Goal: Communication & Community: Answer question/provide support

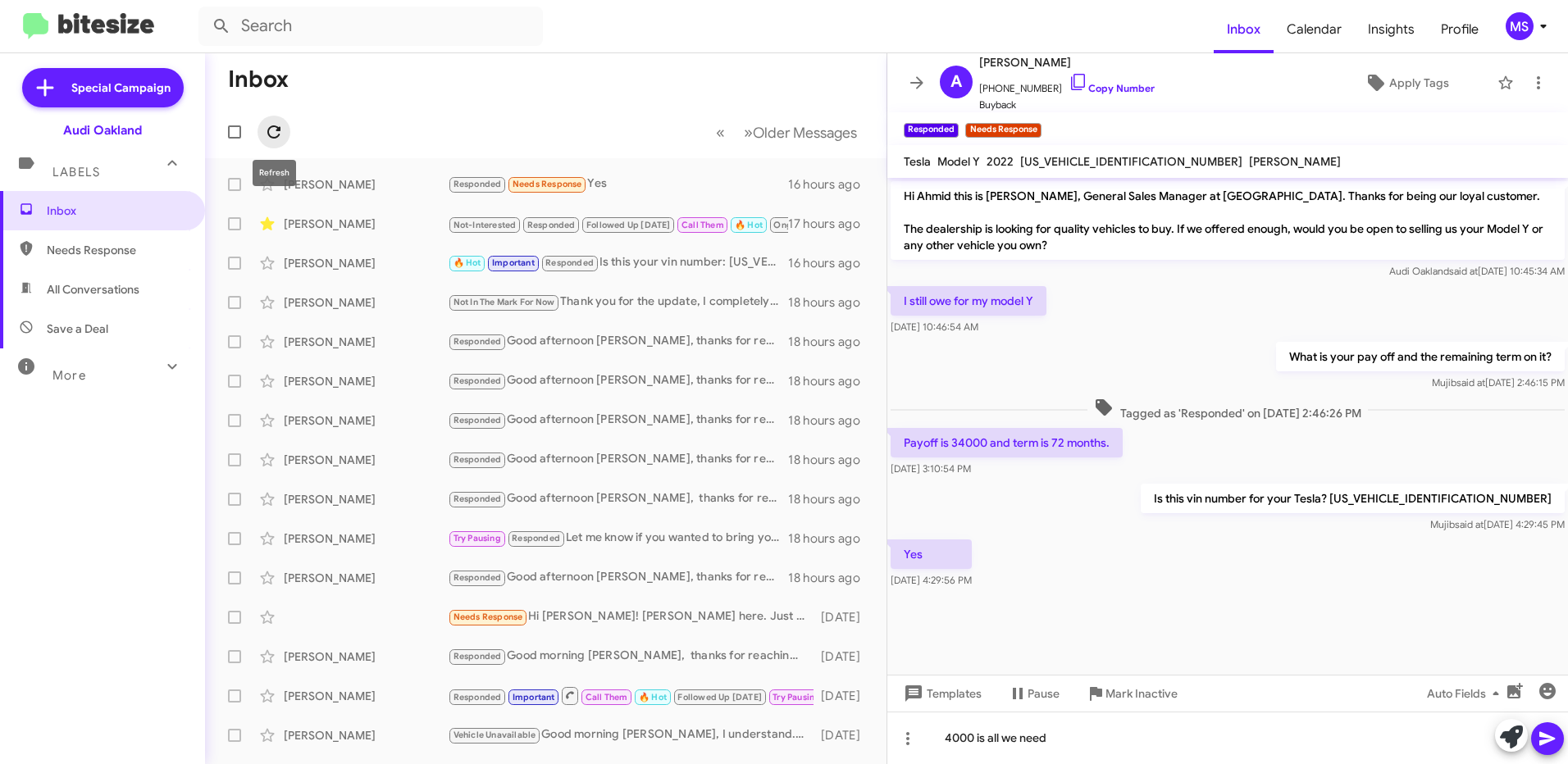
click at [273, 131] on icon at bounding box center [274, 132] width 20 height 19
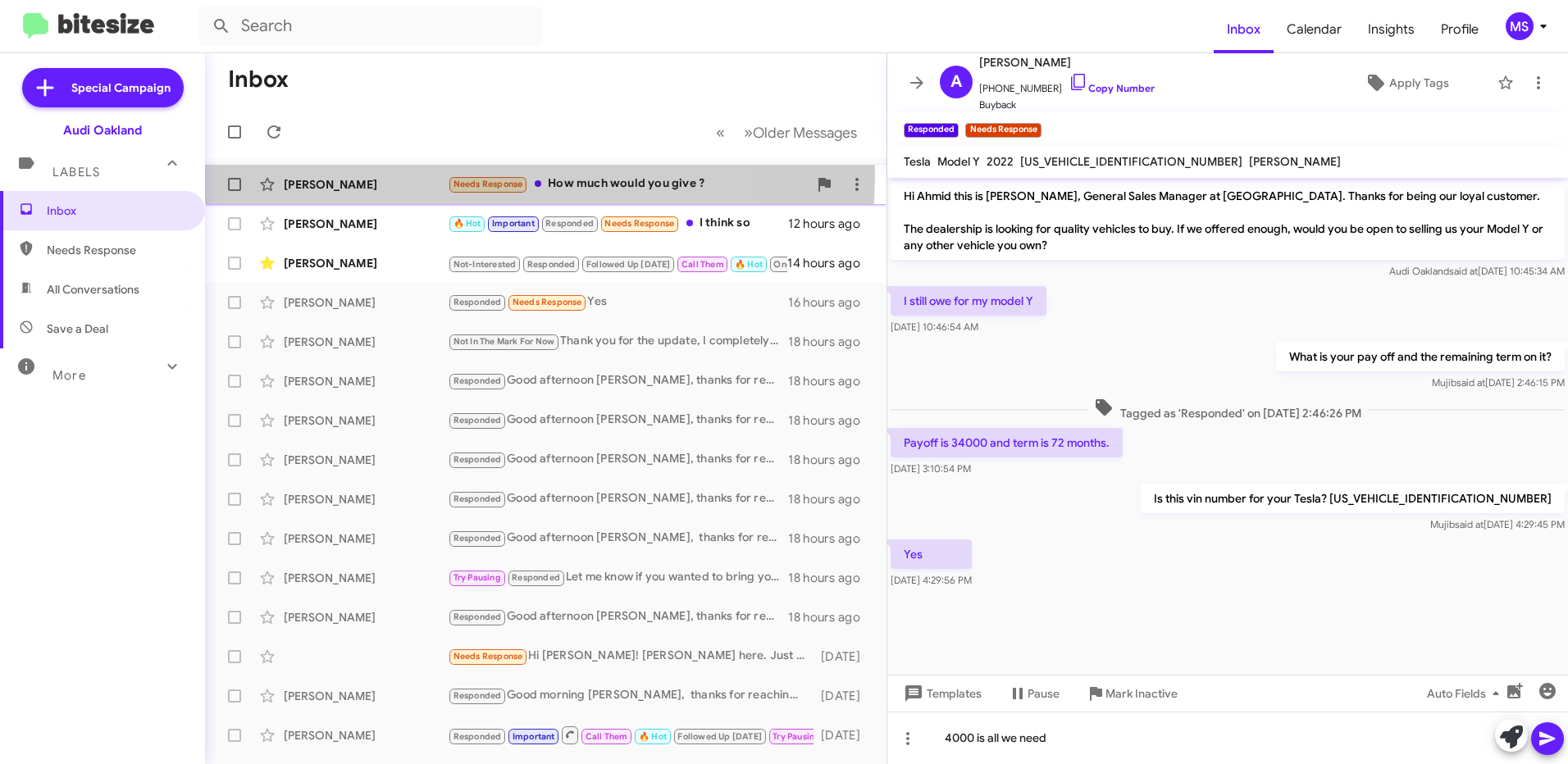
click at [399, 173] on div "[PERSON_NAME] Needs Response How much would you give ? 5 minutes ago" at bounding box center [545, 184] width 655 height 33
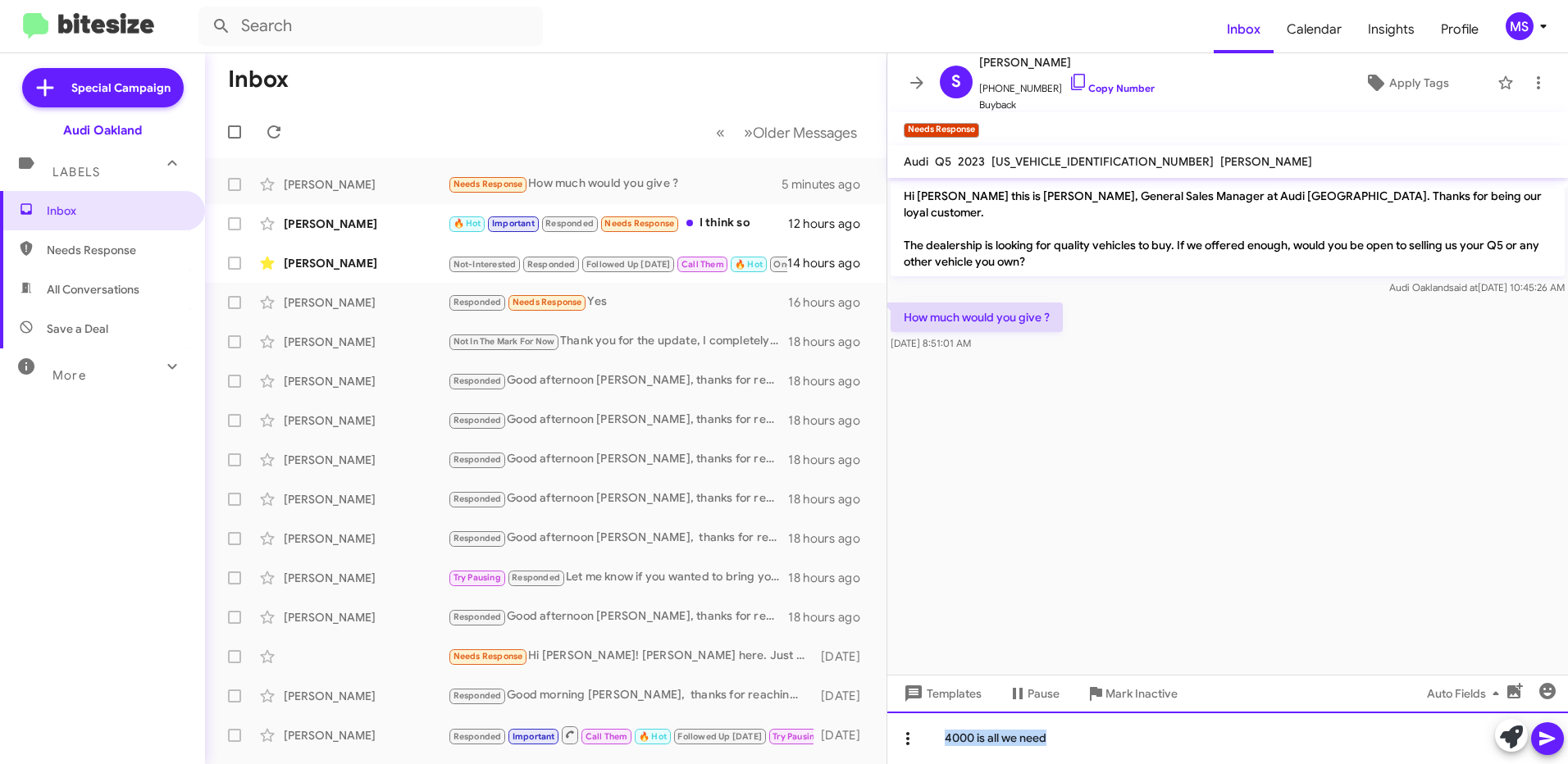
drag, startPoint x: 1073, startPoint y: 744, endPoint x: 898, endPoint y: 734, distance: 175.3
click at [898, 734] on div "4000 is all we need" at bounding box center [1227, 737] width 680 height 52
click at [960, 690] on span "Templates" at bounding box center [941, 693] width 82 height 29
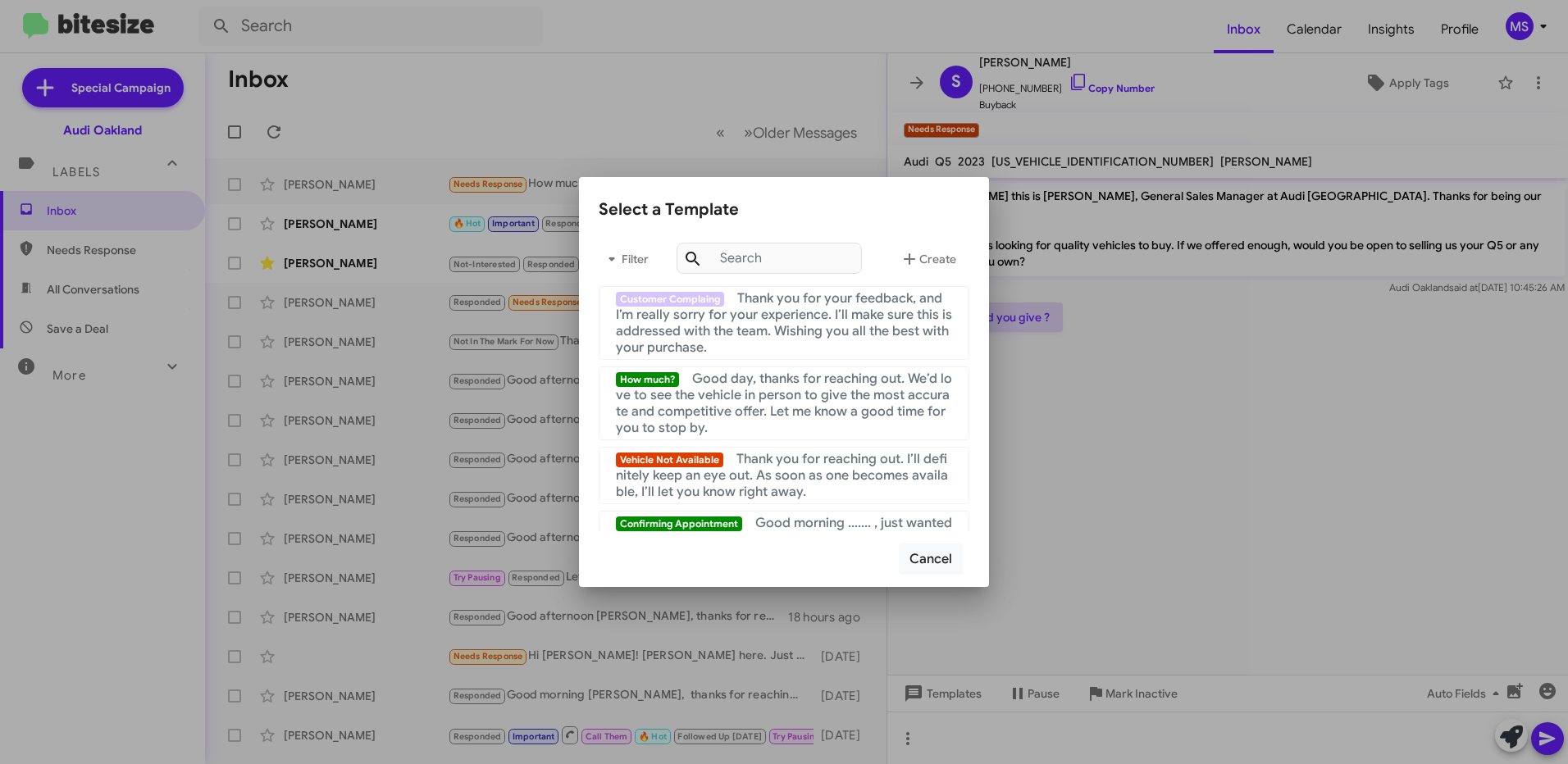
scroll to position [492, 0]
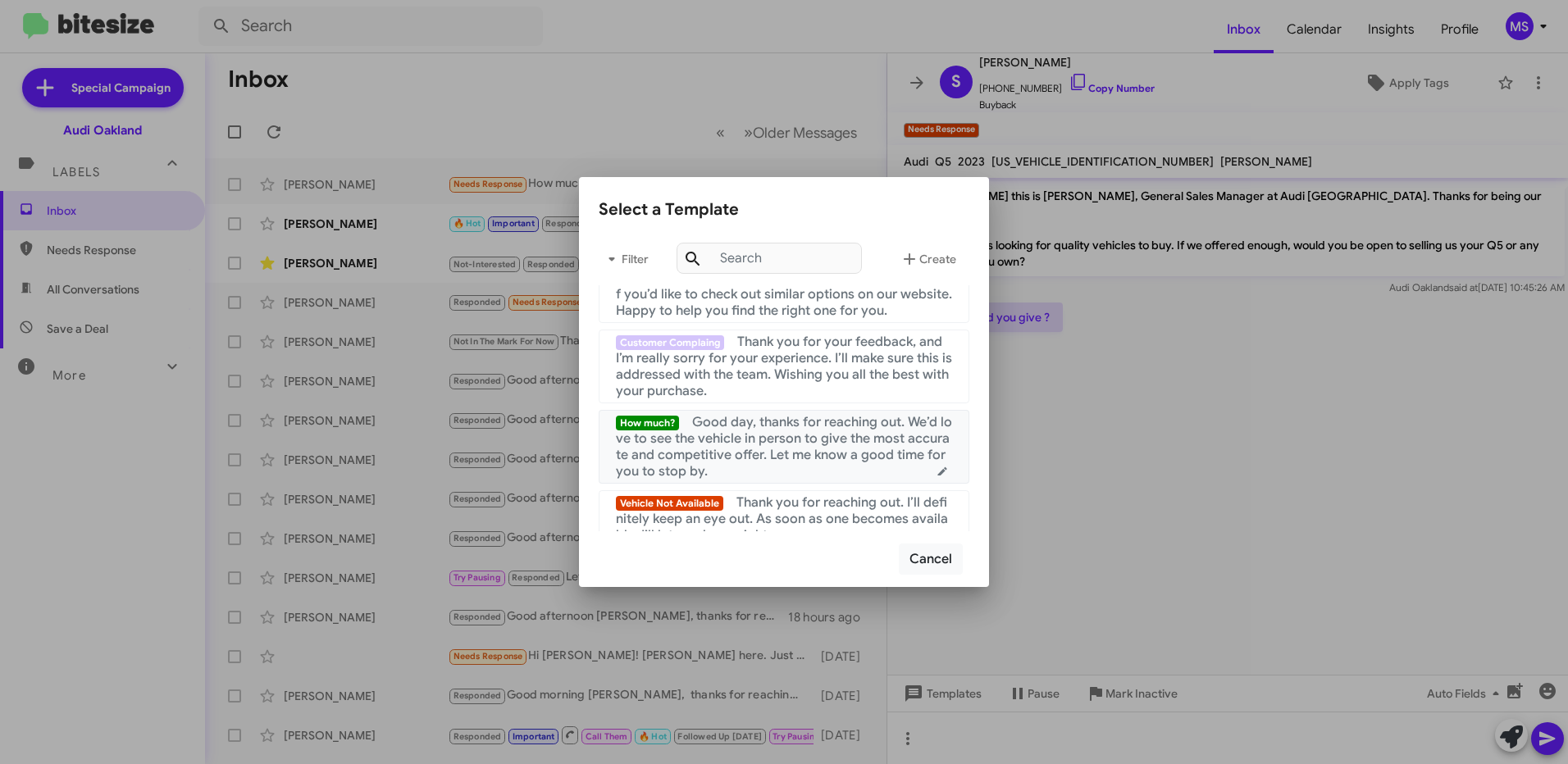
click at [804, 448] on span "Good day, thanks for reaching out. We’d love to see the vehicle in person to gi…" at bounding box center [783, 447] width 336 height 66
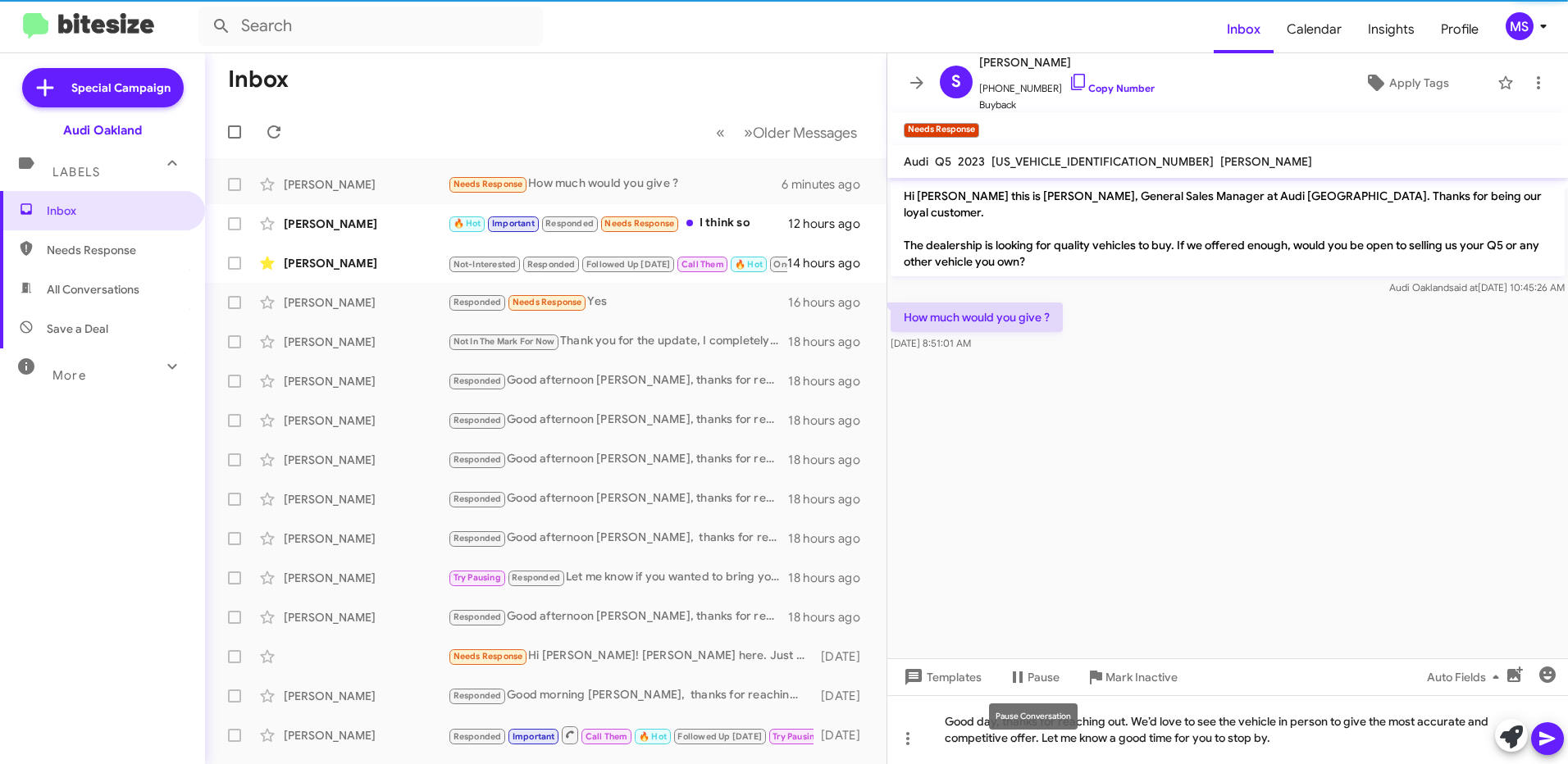
click at [1000, 721] on div "Pause Conversation" at bounding box center [1033, 716] width 89 height 27
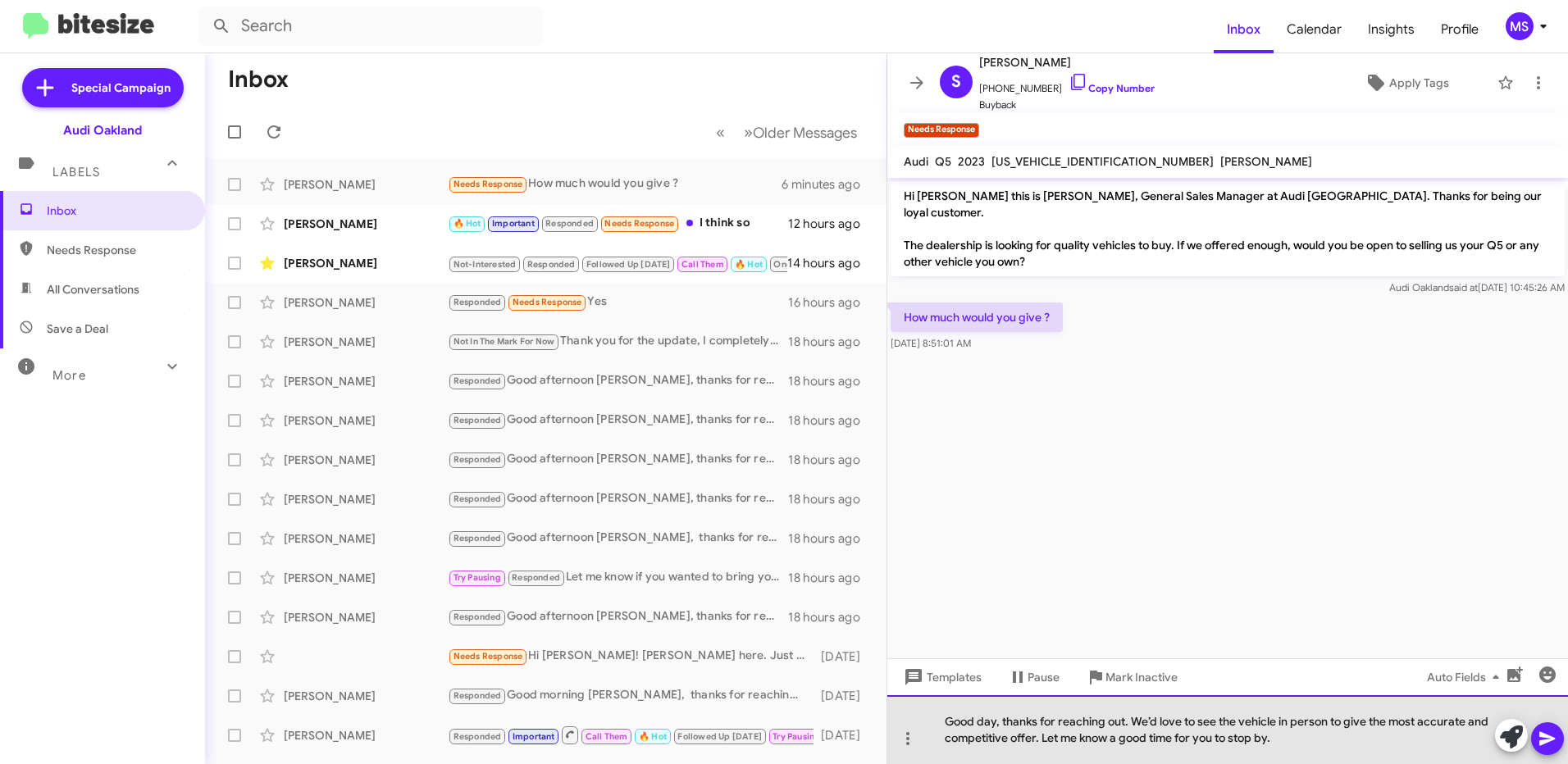
click at [999, 715] on div "Good day, thanks for reaching out. We’d love to see the vehicle in person to gi…" at bounding box center [1227, 729] width 680 height 69
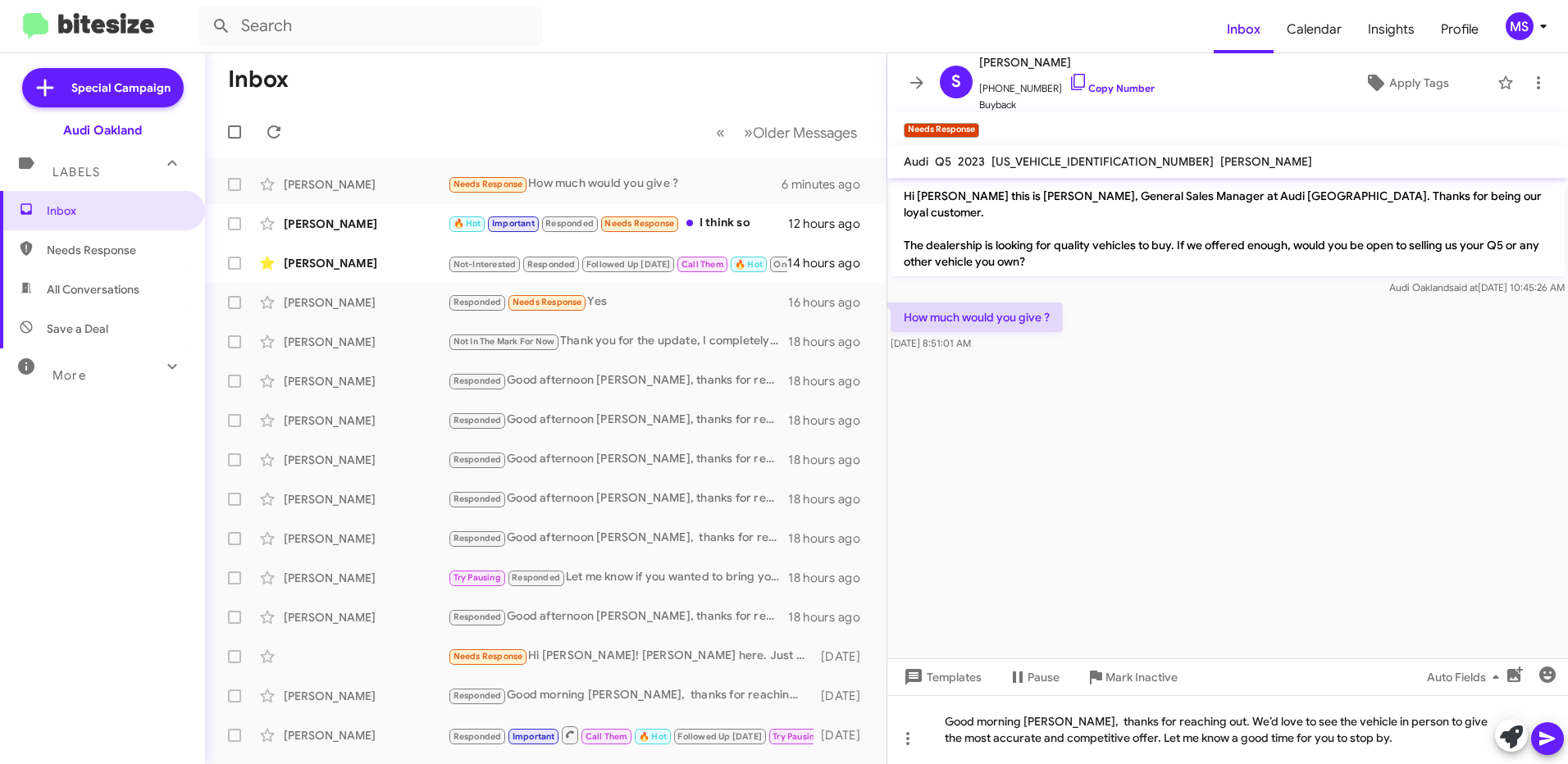
click at [1548, 737] on icon at bounding box center [1548, 739] width 16 height 14
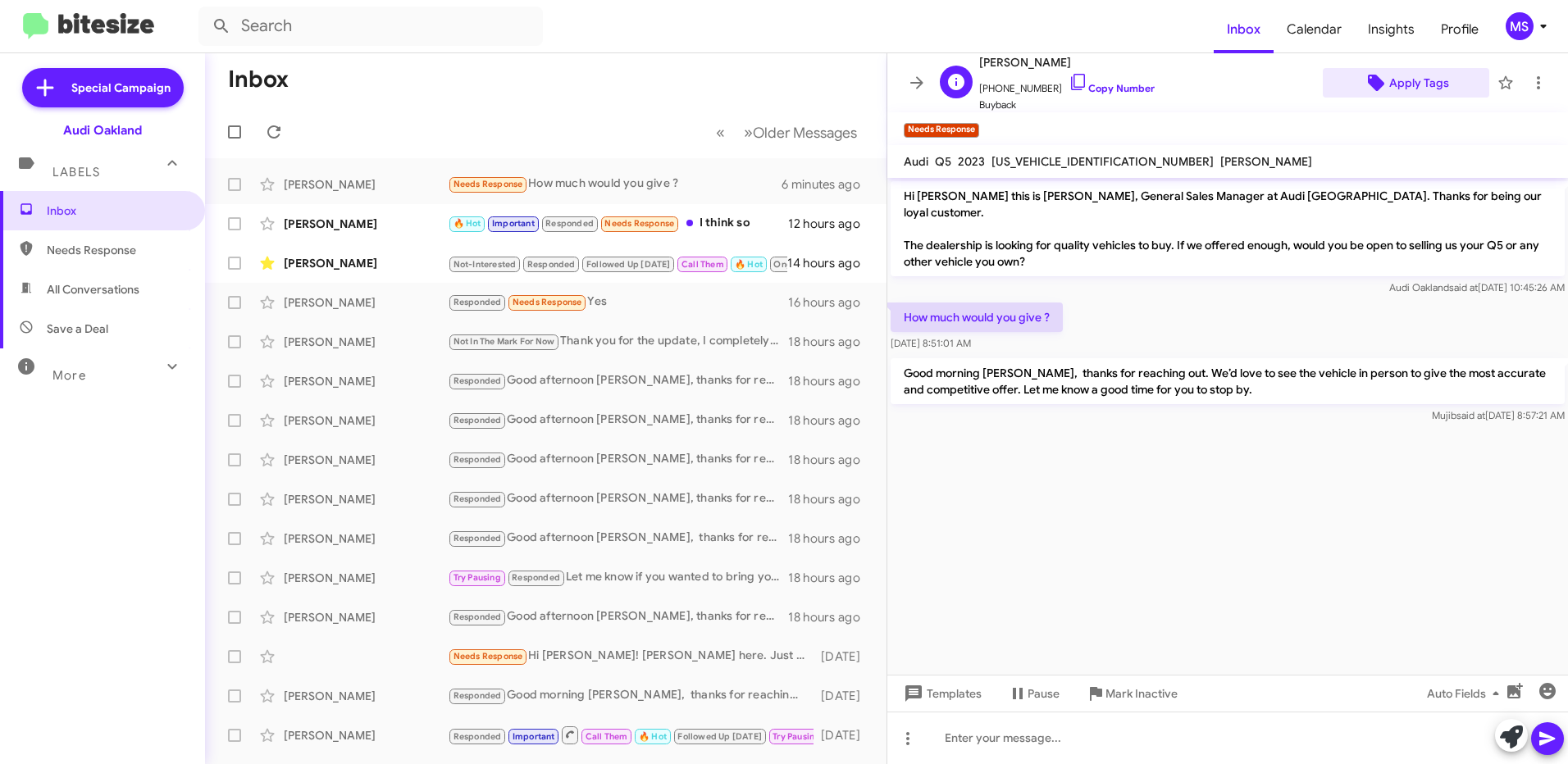
click at [1427, 82] on span "Apply Tags" at bounding box center [1418, 82] width 59 height 29
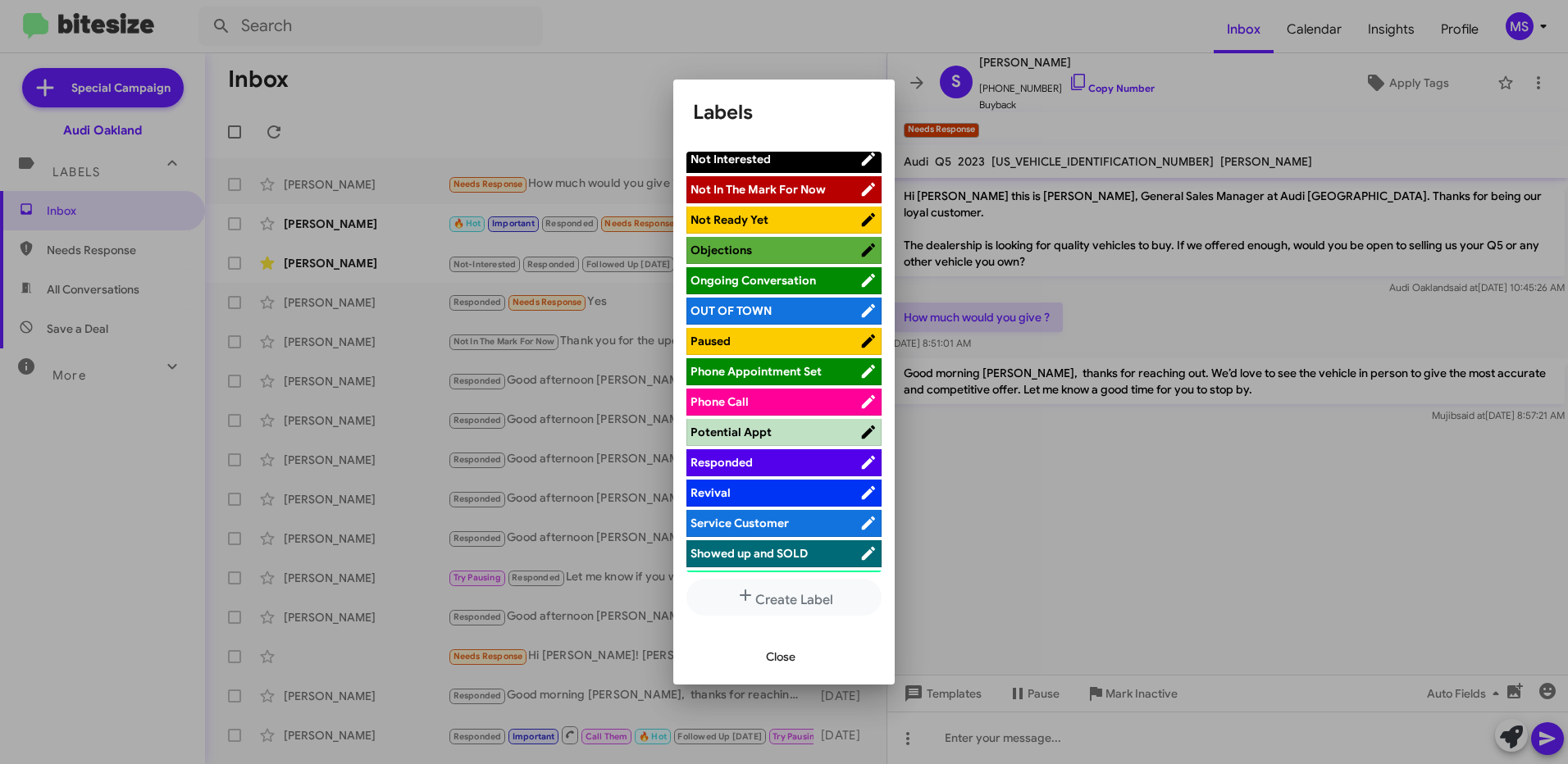
scroll to position [820, 0]
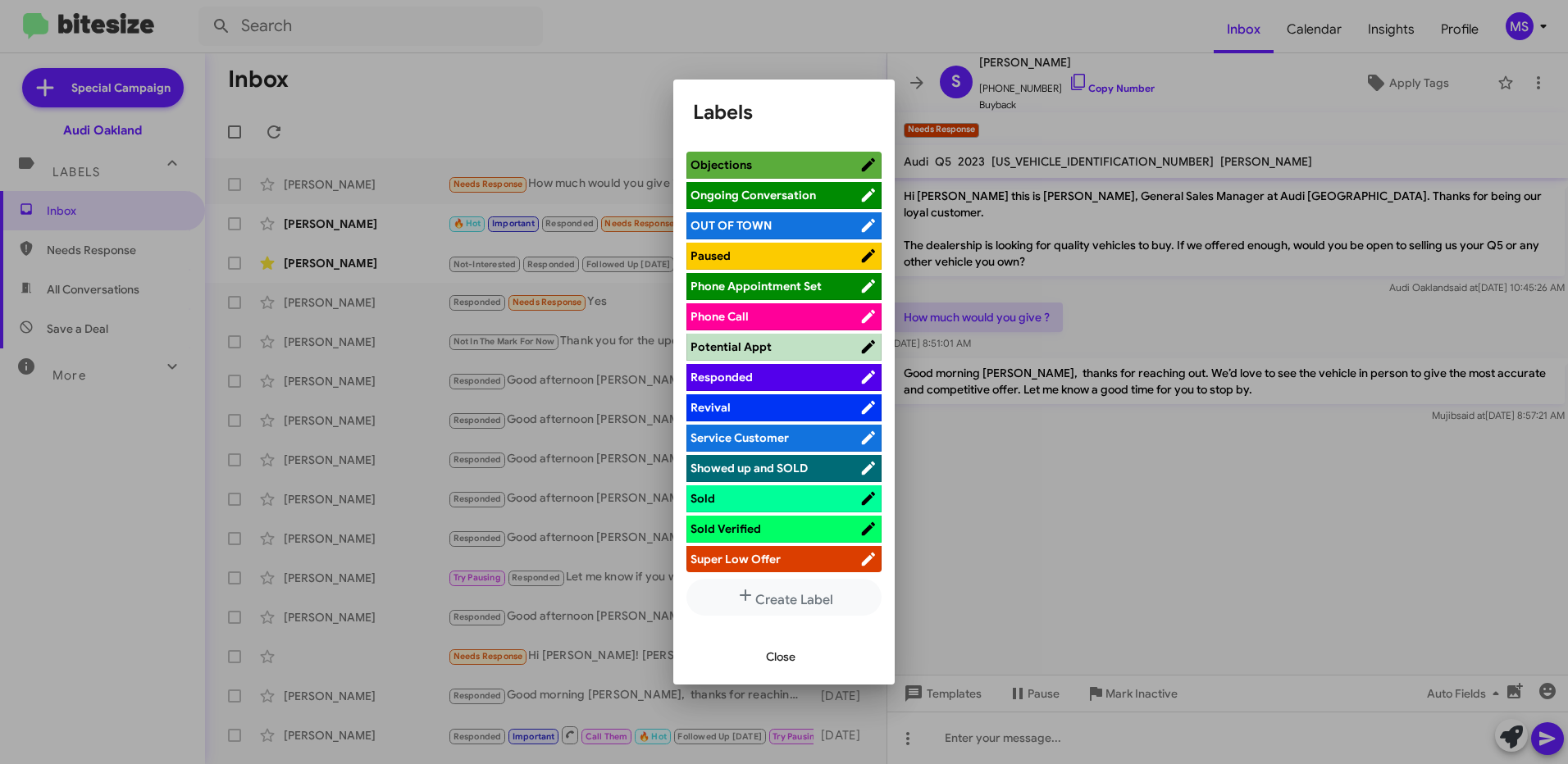
click at [799, 378] on span "Responded" at bounding box center [775, 377] width 169 height 16
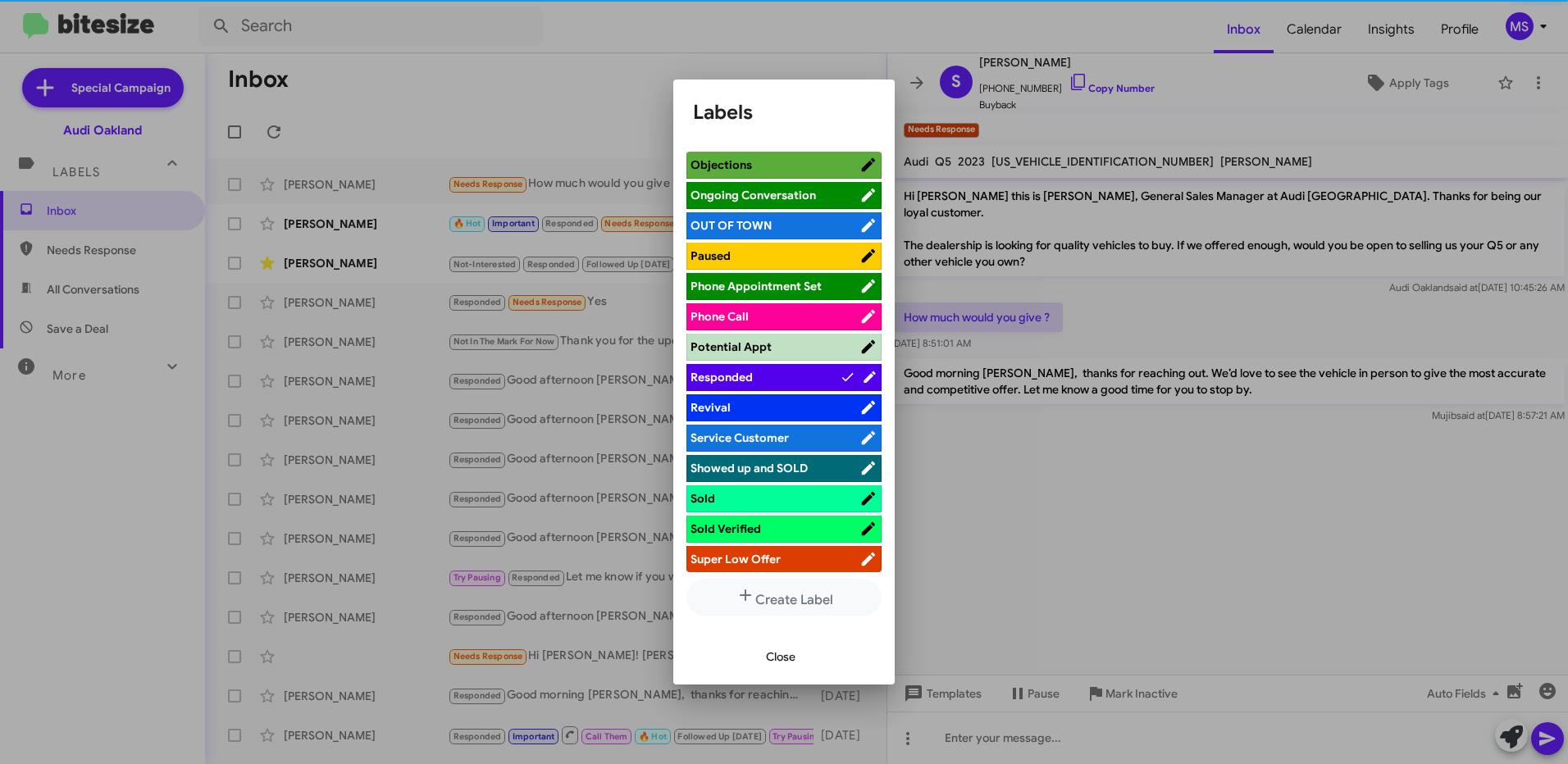
click at [778, 654] on span "Close" at bounding box center [780, 656] width 29 height 29
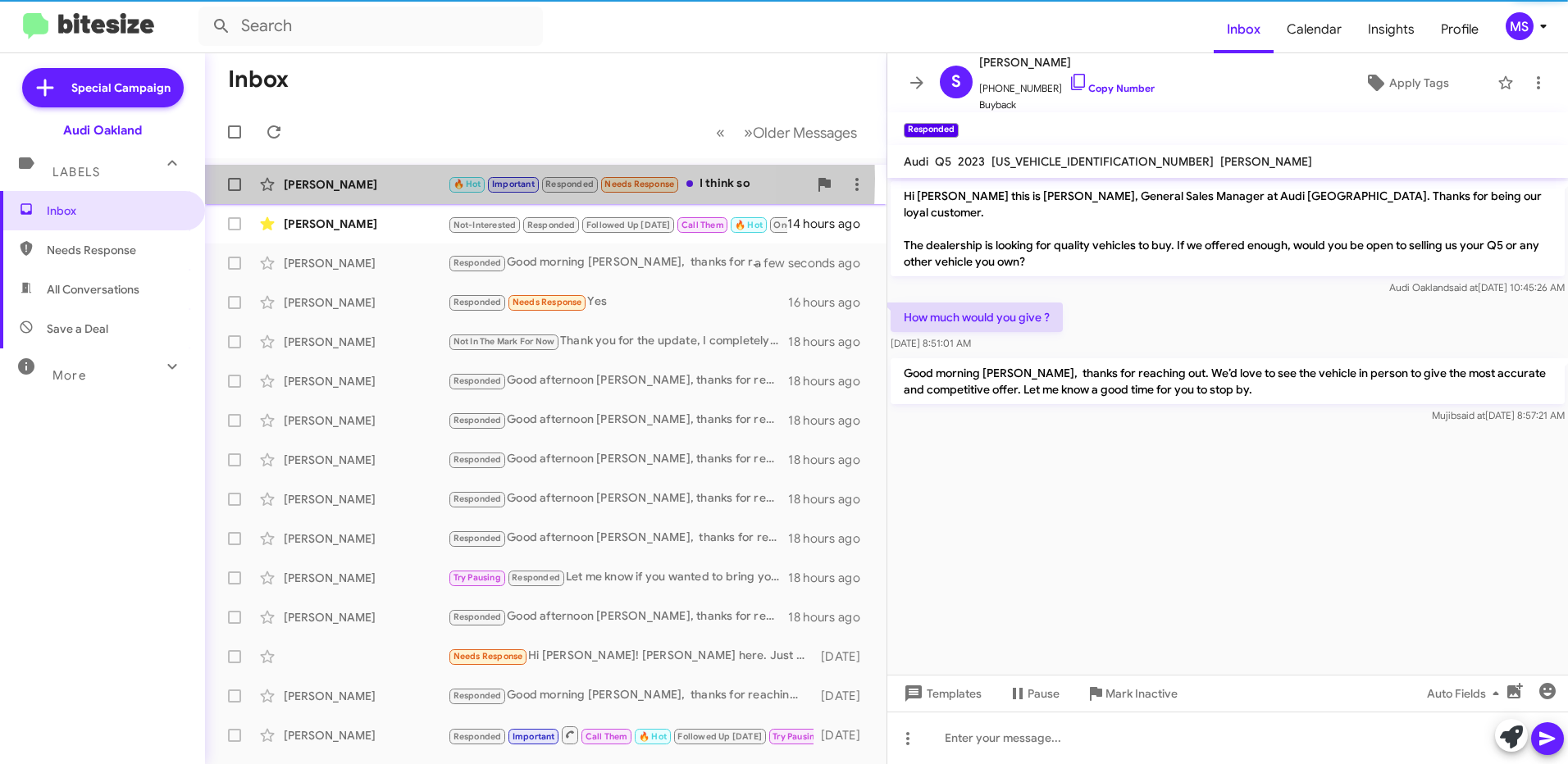
click at [408, 179] on div "[PERSON_NAME]" at bounding box center [365, 184] width 164 height 16
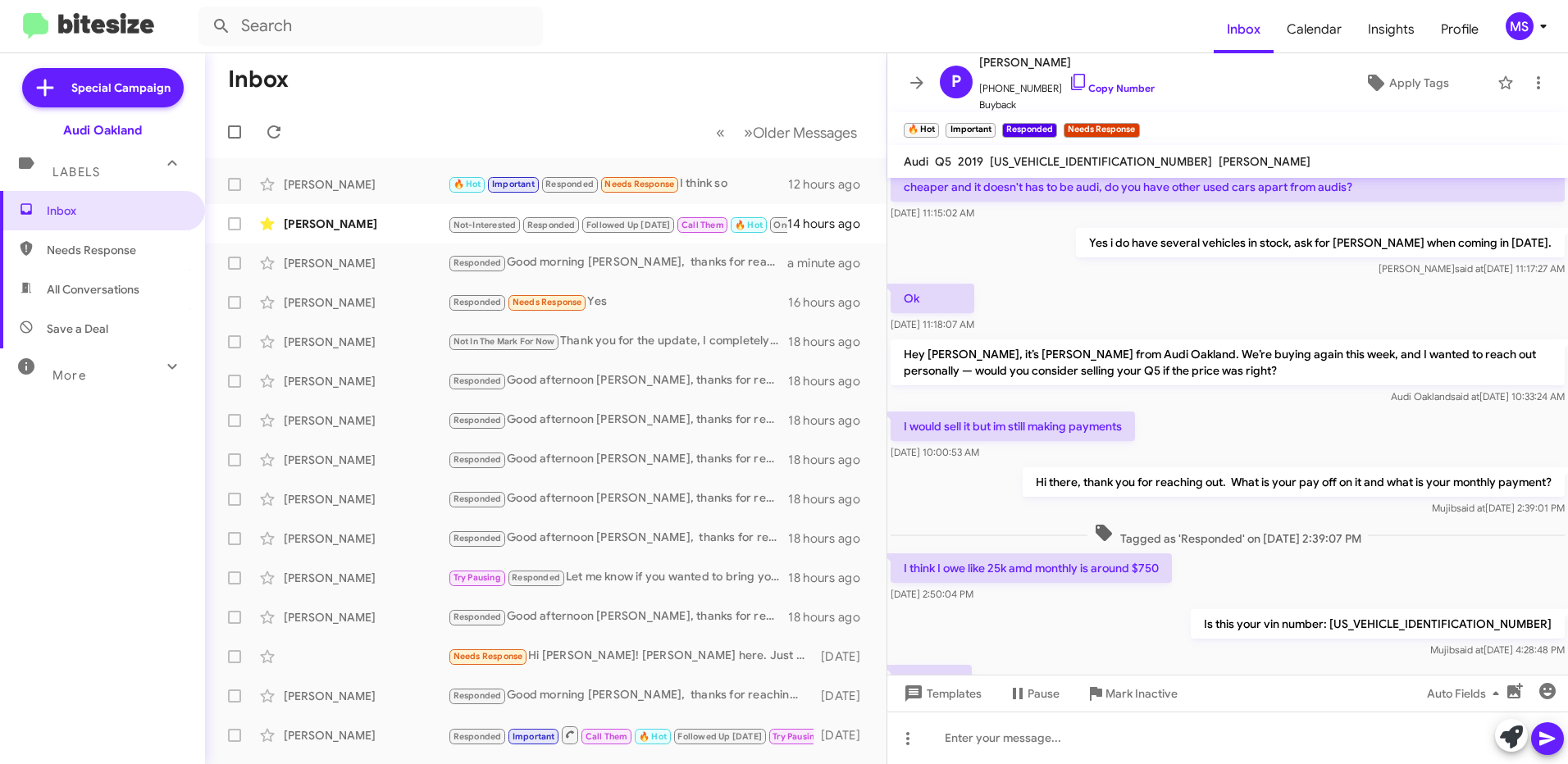
scroll to position [321, 0]
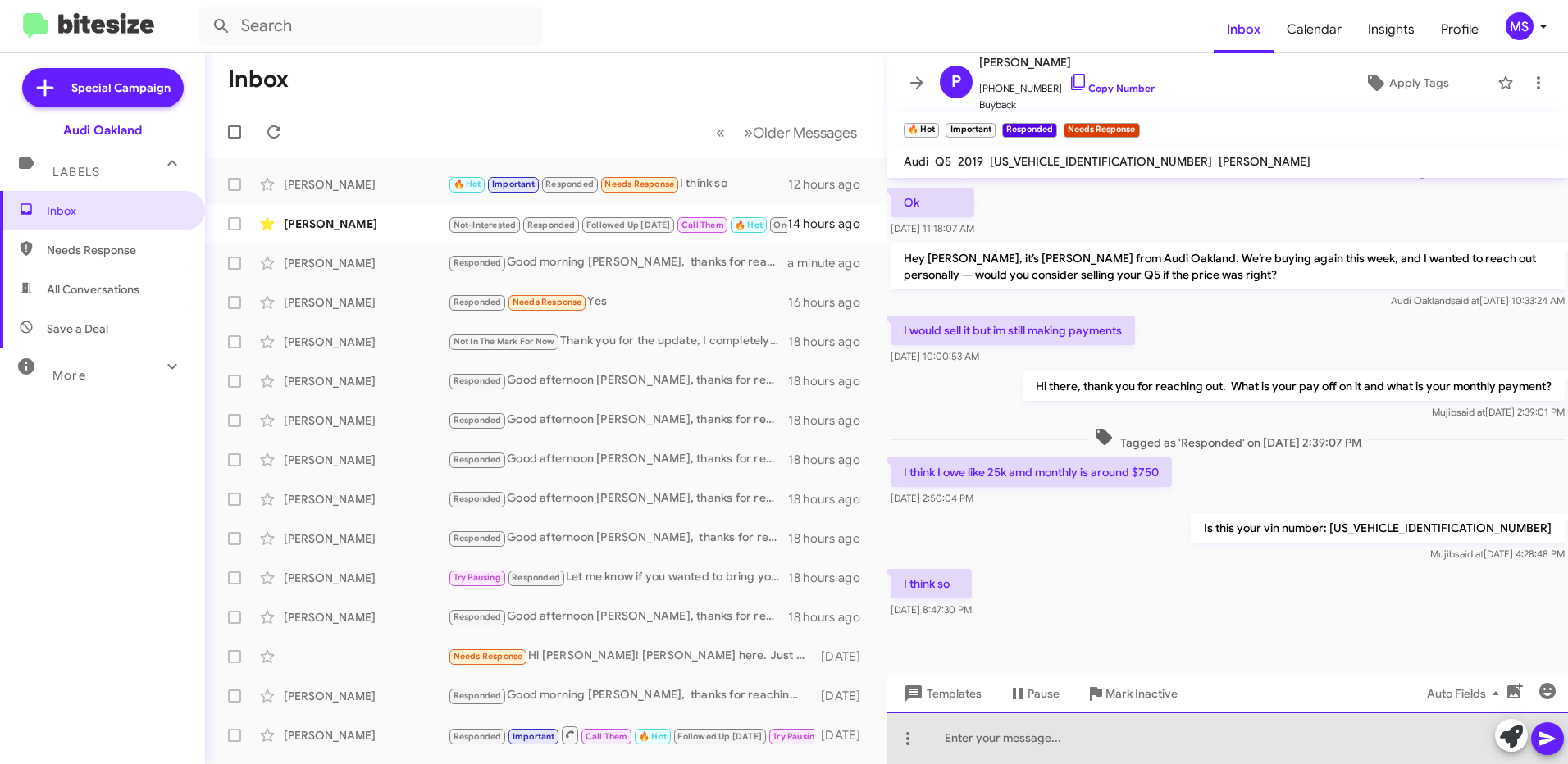
click at [1013, 739] on div at bounding box center [1227, 737] width 680 height 52
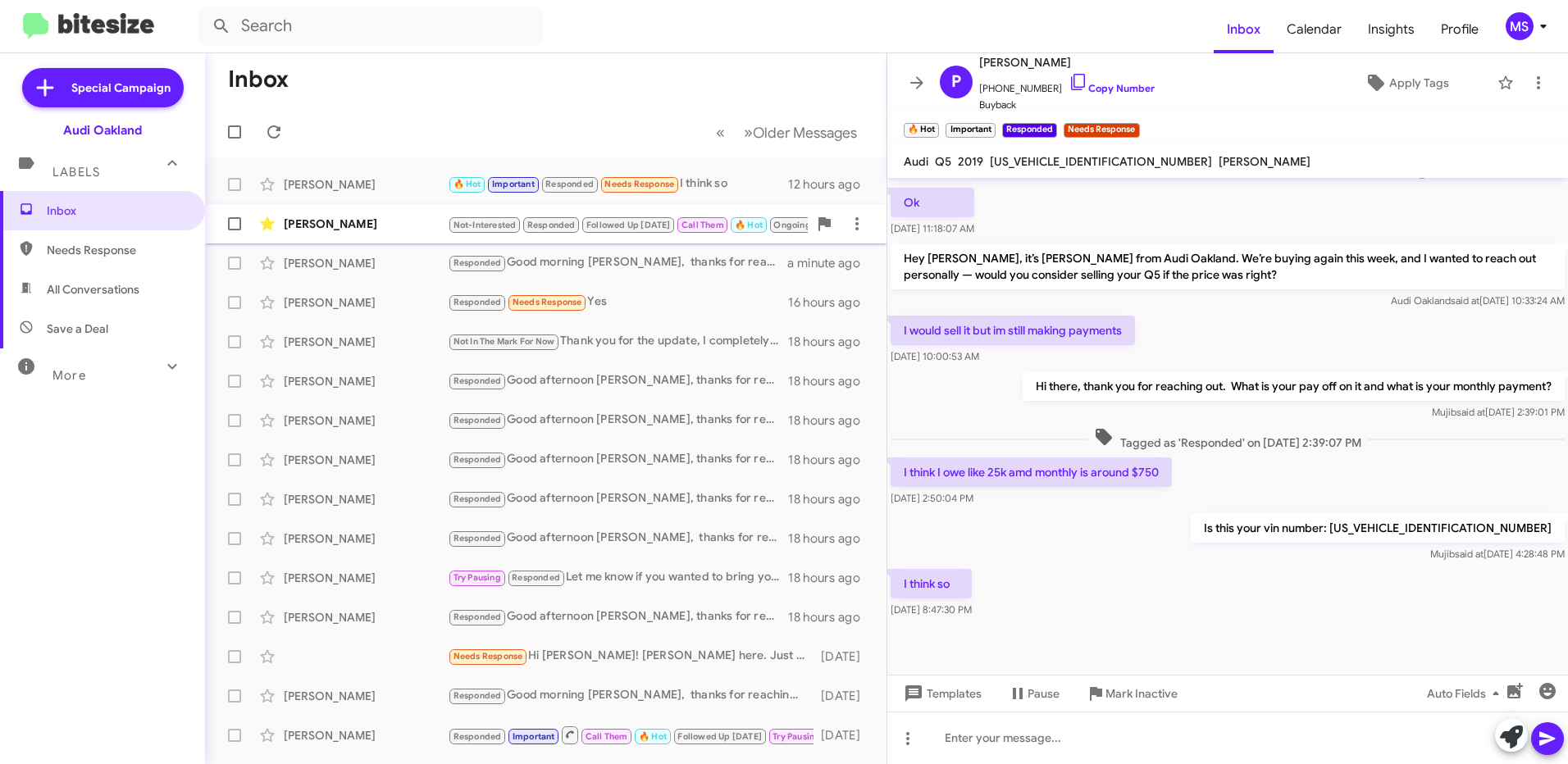
click at [405, 226] on div "[PERSON_NAME]" at bounding box center [365, 223] width 164 height 16
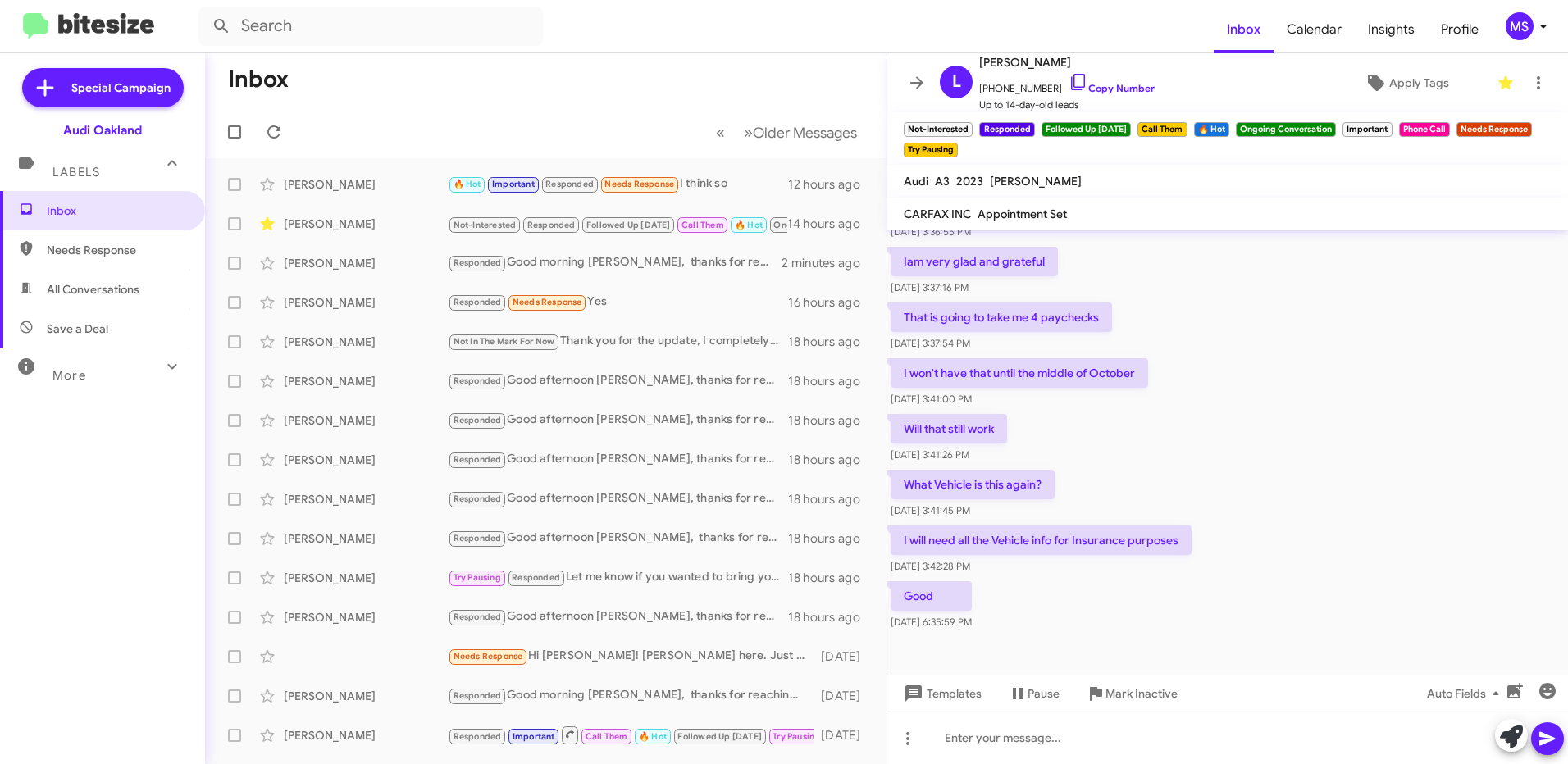
scroll to position [727, 0]
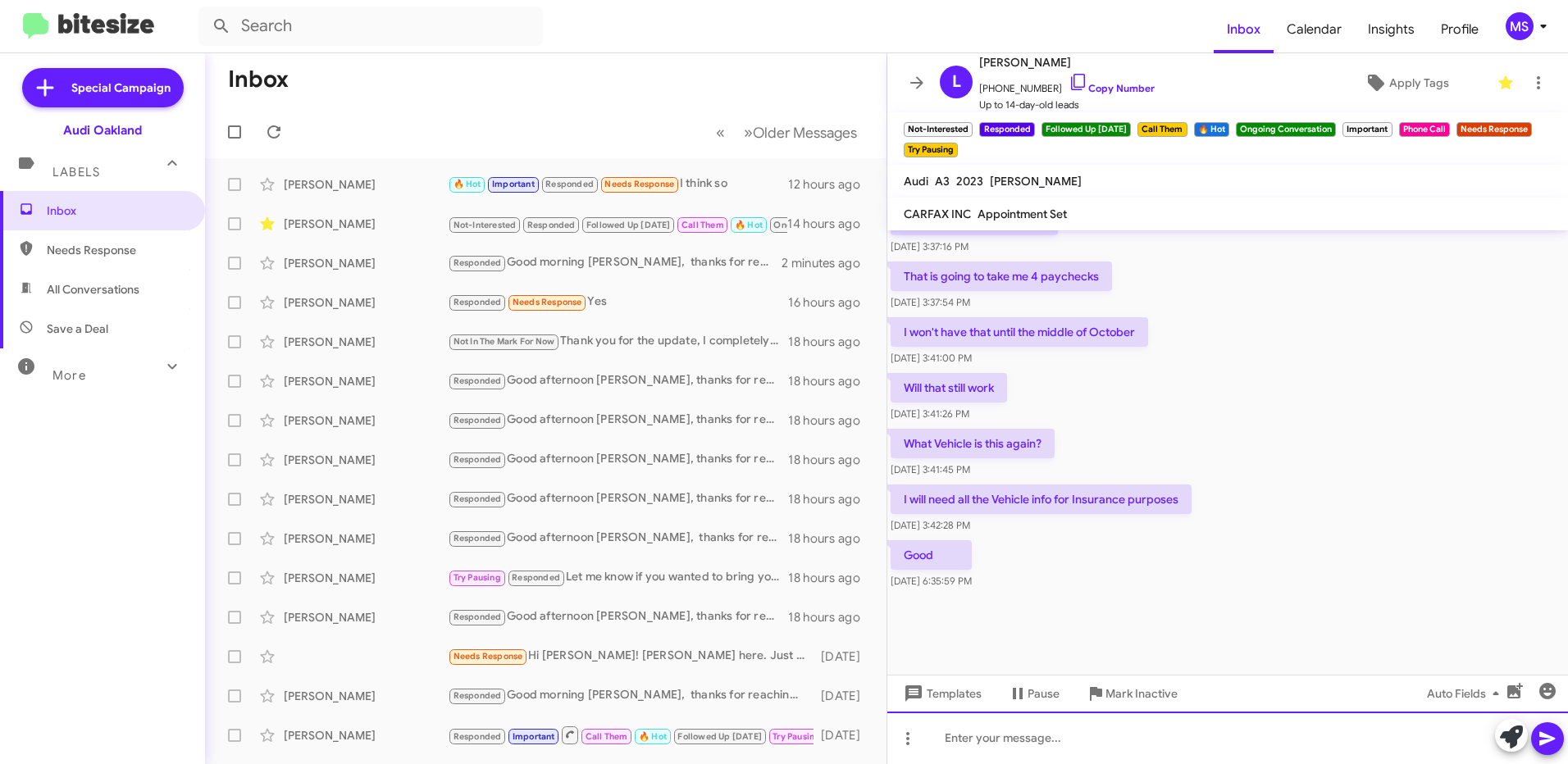
click at [1117, 742] on div at bounding box center [1227, 737] width 680 height 52
click at [276, 126] on icon at bounding box center [273, 131] width 13 height 13
click at [1025, 741] on div "Hi [PERSON_NAME]" at bounding box center [1227, 737] width 680 height 52
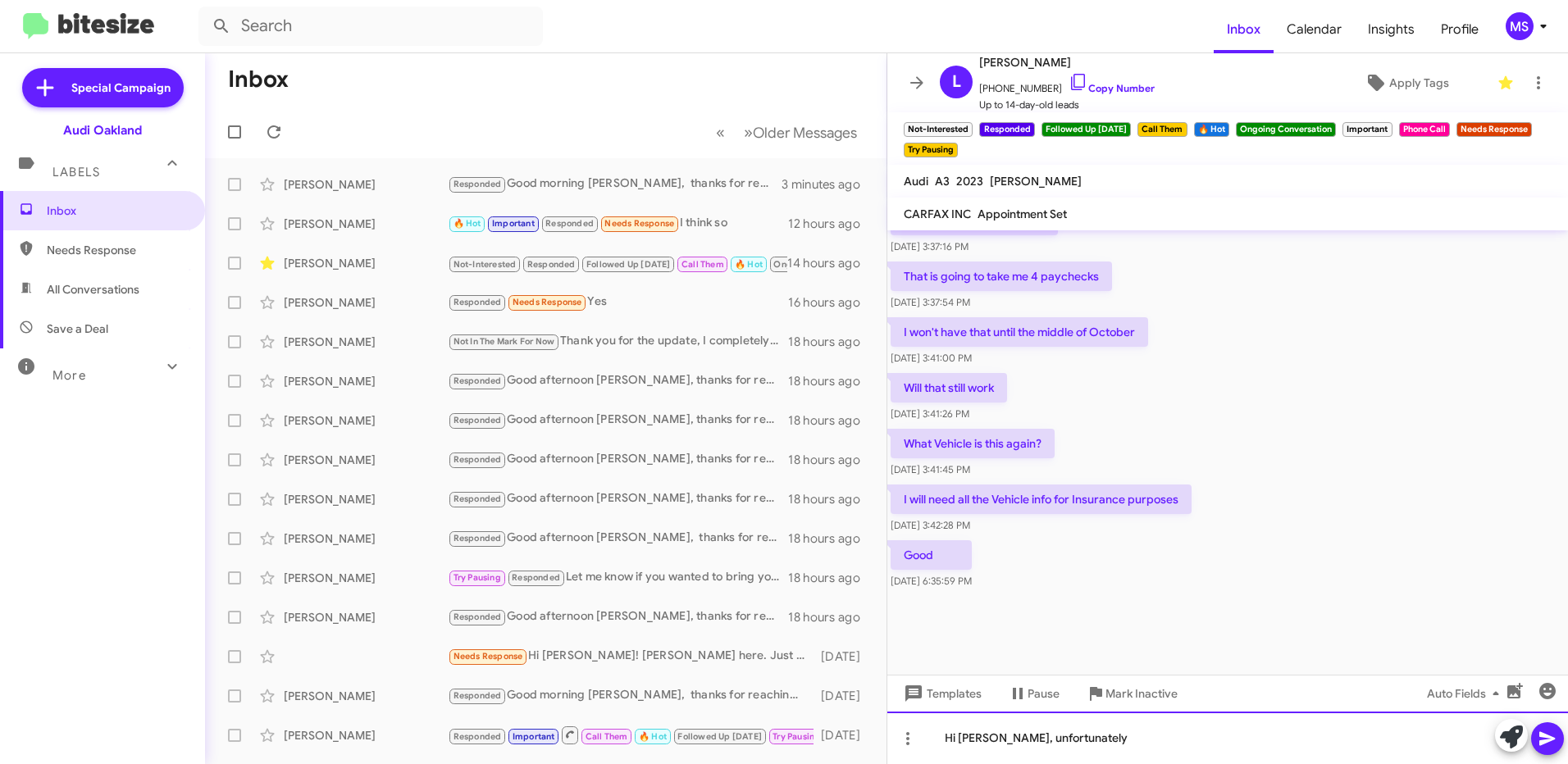
click at [1070, 745] on div "Hi [PERSON_NAME], unfortunately" at bounding box center [1227, 737] width 680 height 52
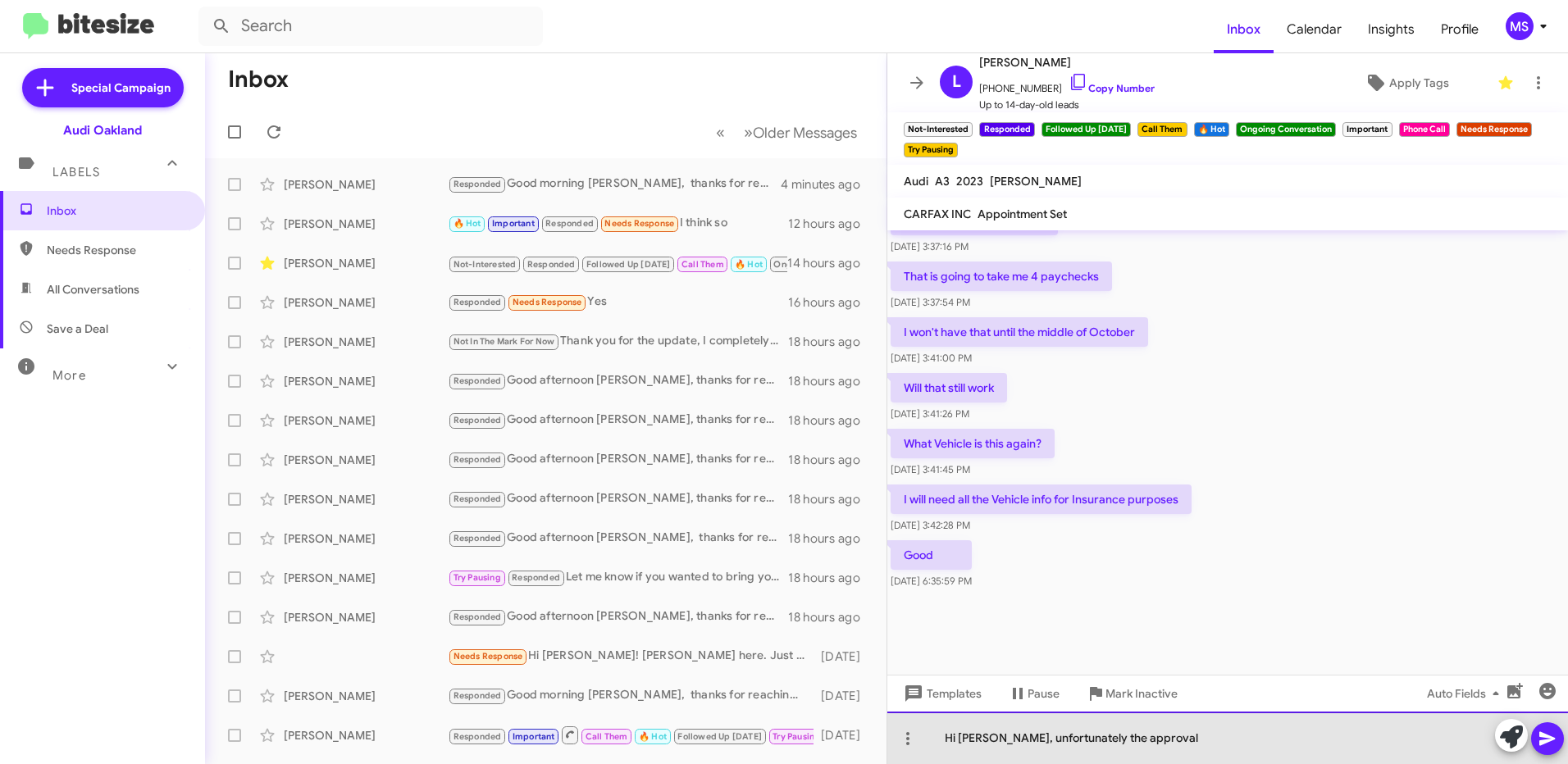
click at [1161, 740] on div "Hi [PERSON_NAME], unfortunately the approval" at bounding box center [1227, 737] width 680 height 52
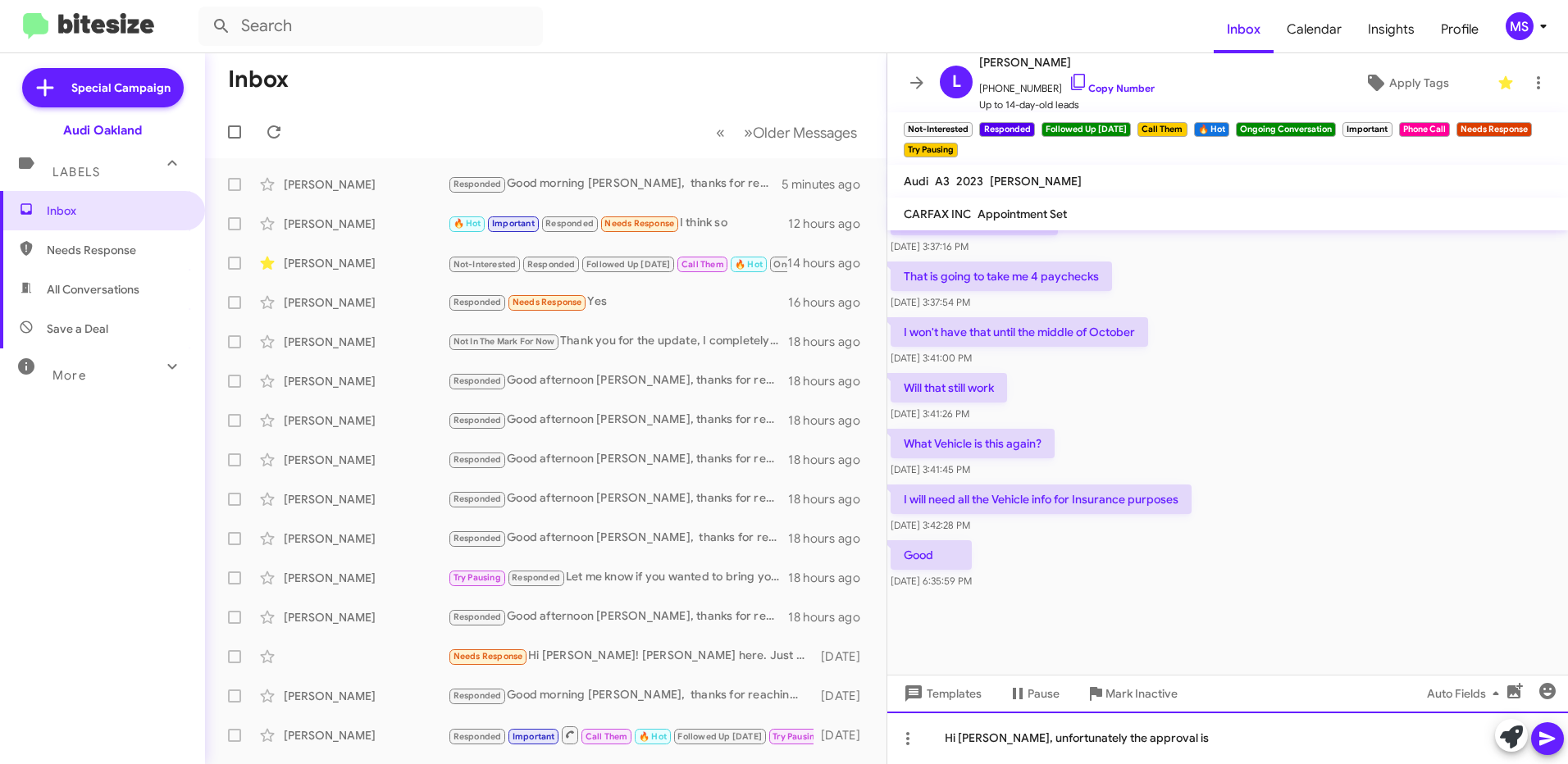
click at [1198, 734] on div "Hi [PERSON_NAME], unfortunately the approval is" at bounding box center [1227, 737] width 680 height 52
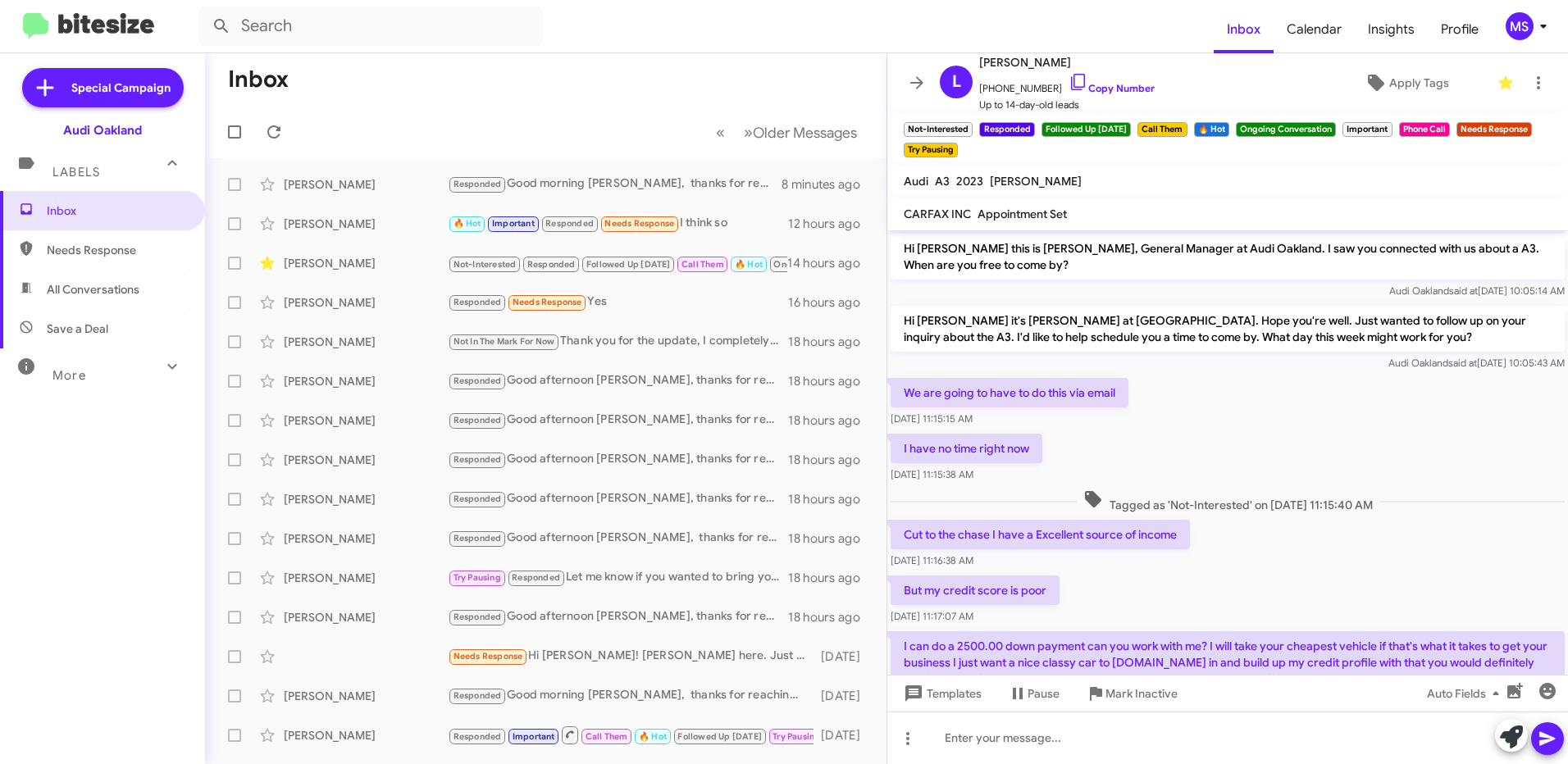
scroll to position [82, 0]
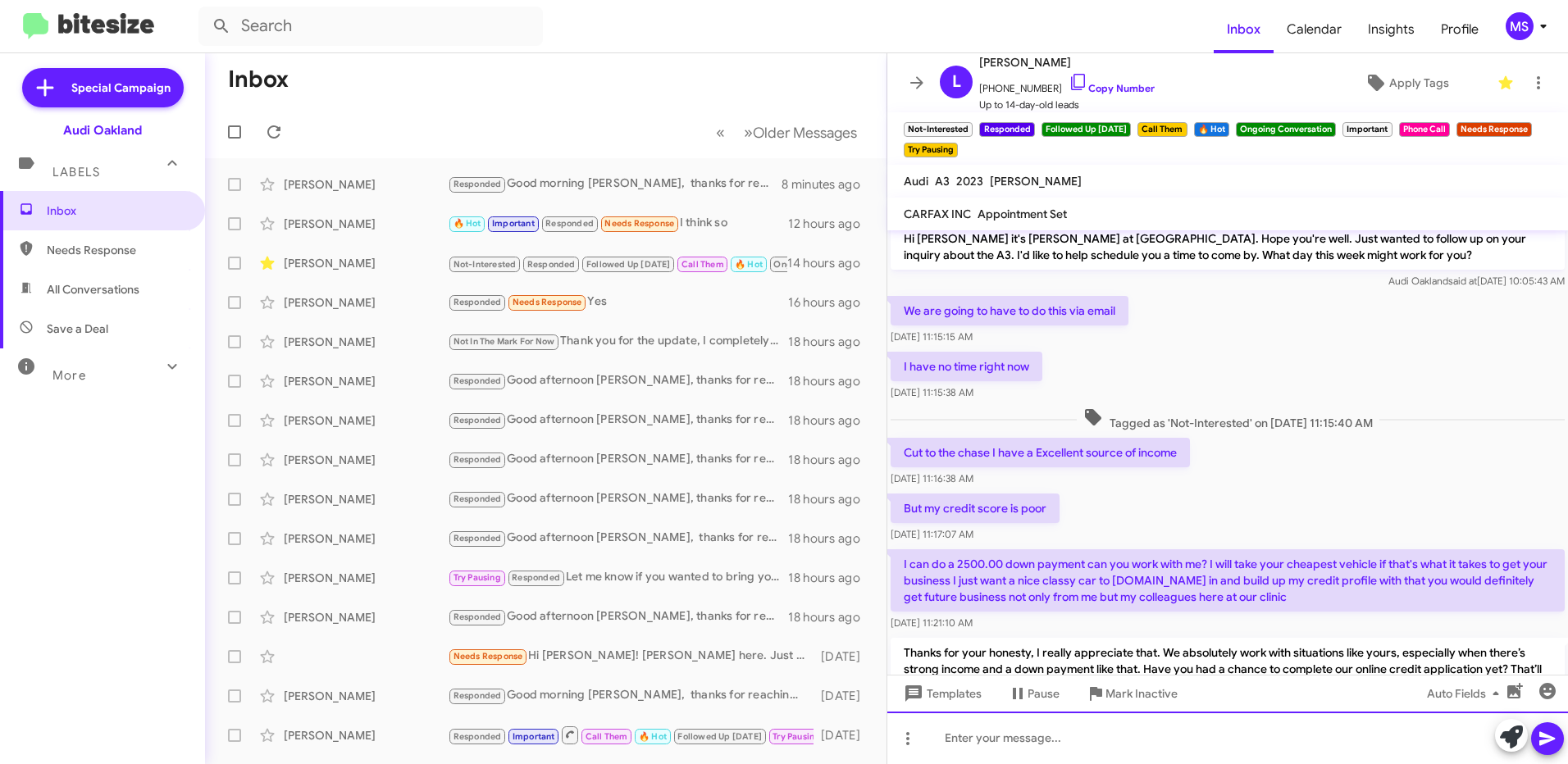
drag, startPoint x: 976, startPoint y: 527, endPoint x: 1282, endPoint y: 729, distance: 366.7
click at [1282, 729] on div at bounding box center [1227, 737] width 680 height 52
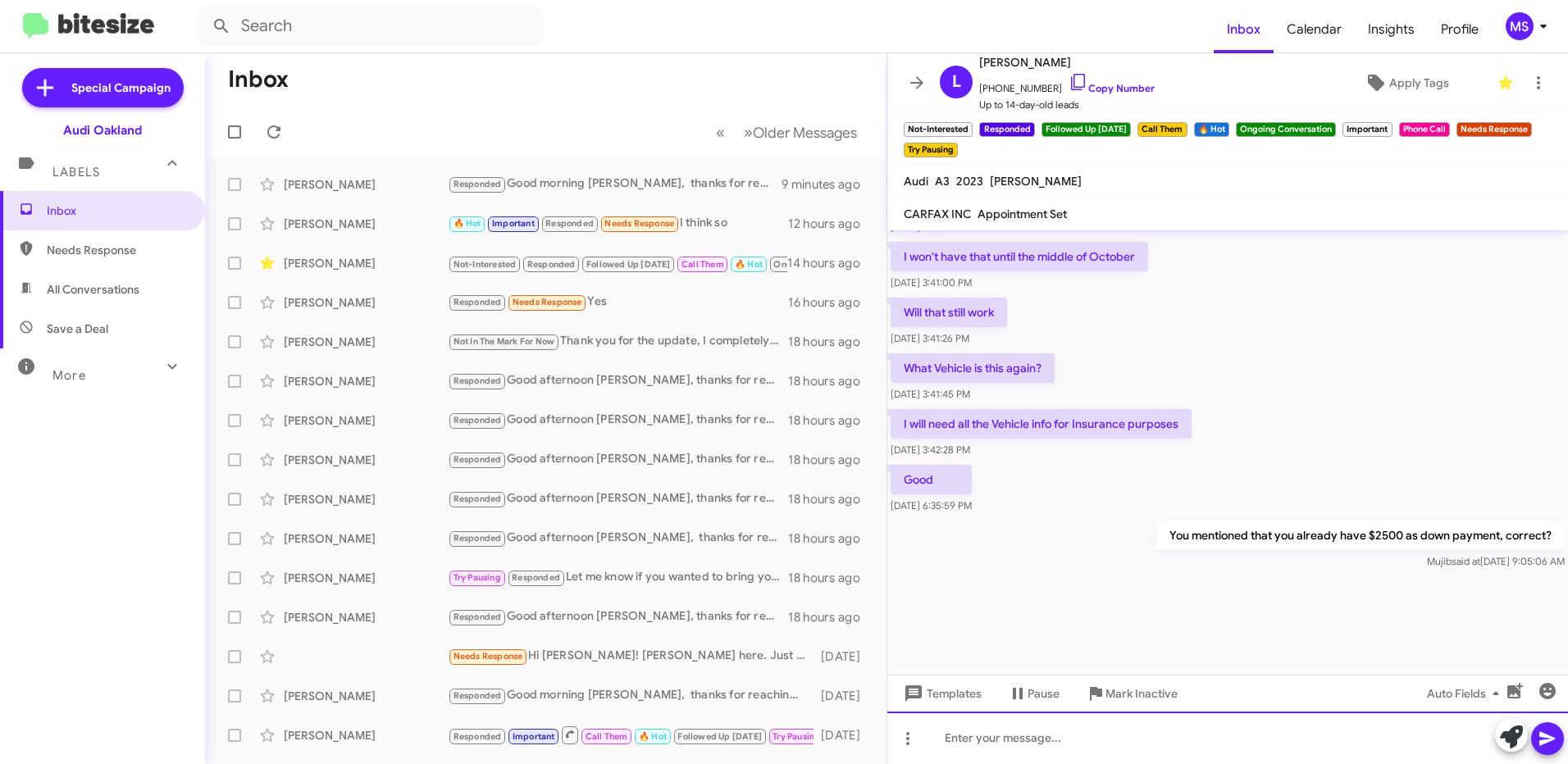
scroll to position [3188, 0]
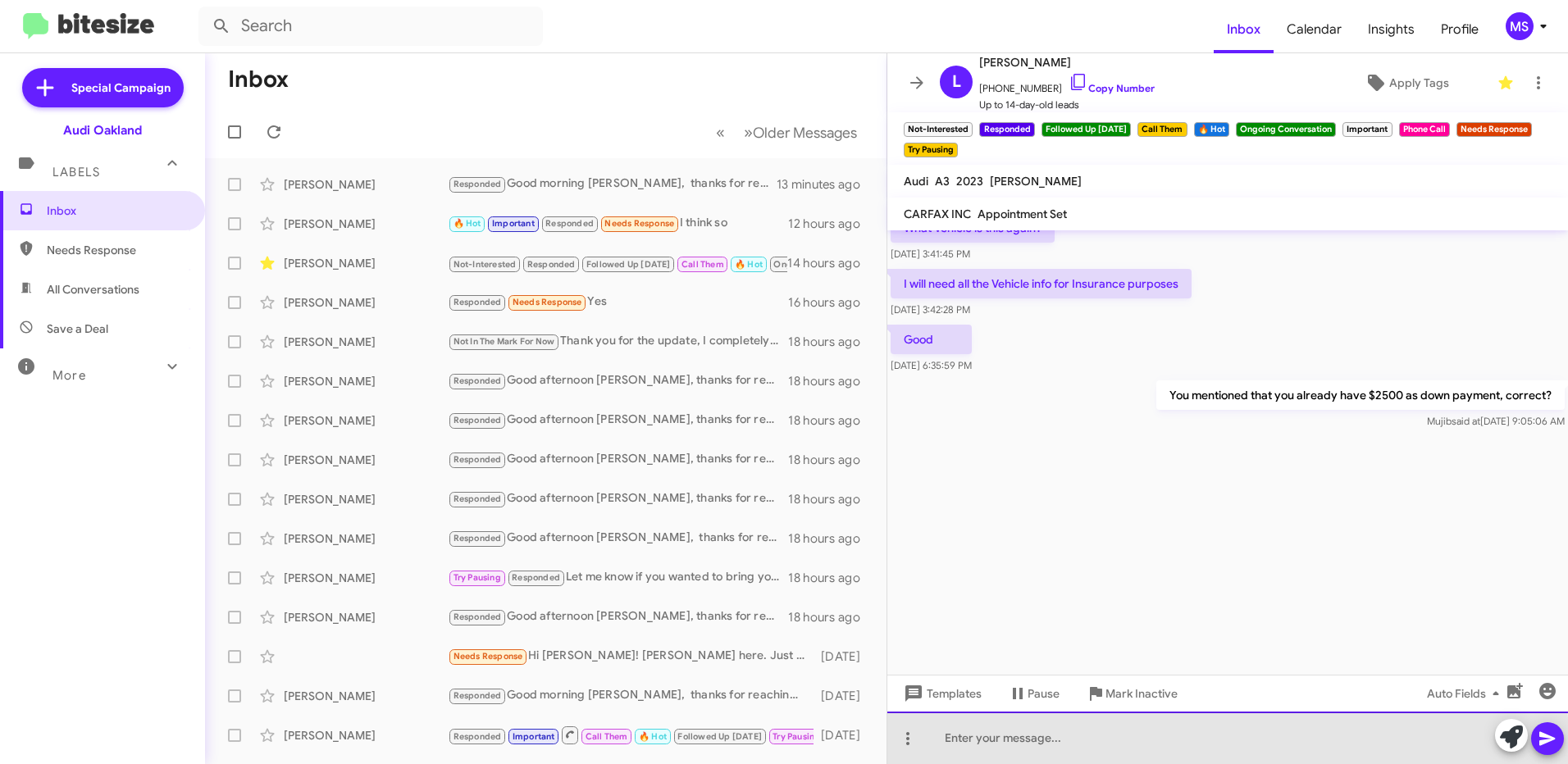
click at [1091, 745] on div at bounding box center [1227, 737] width 680 height 52
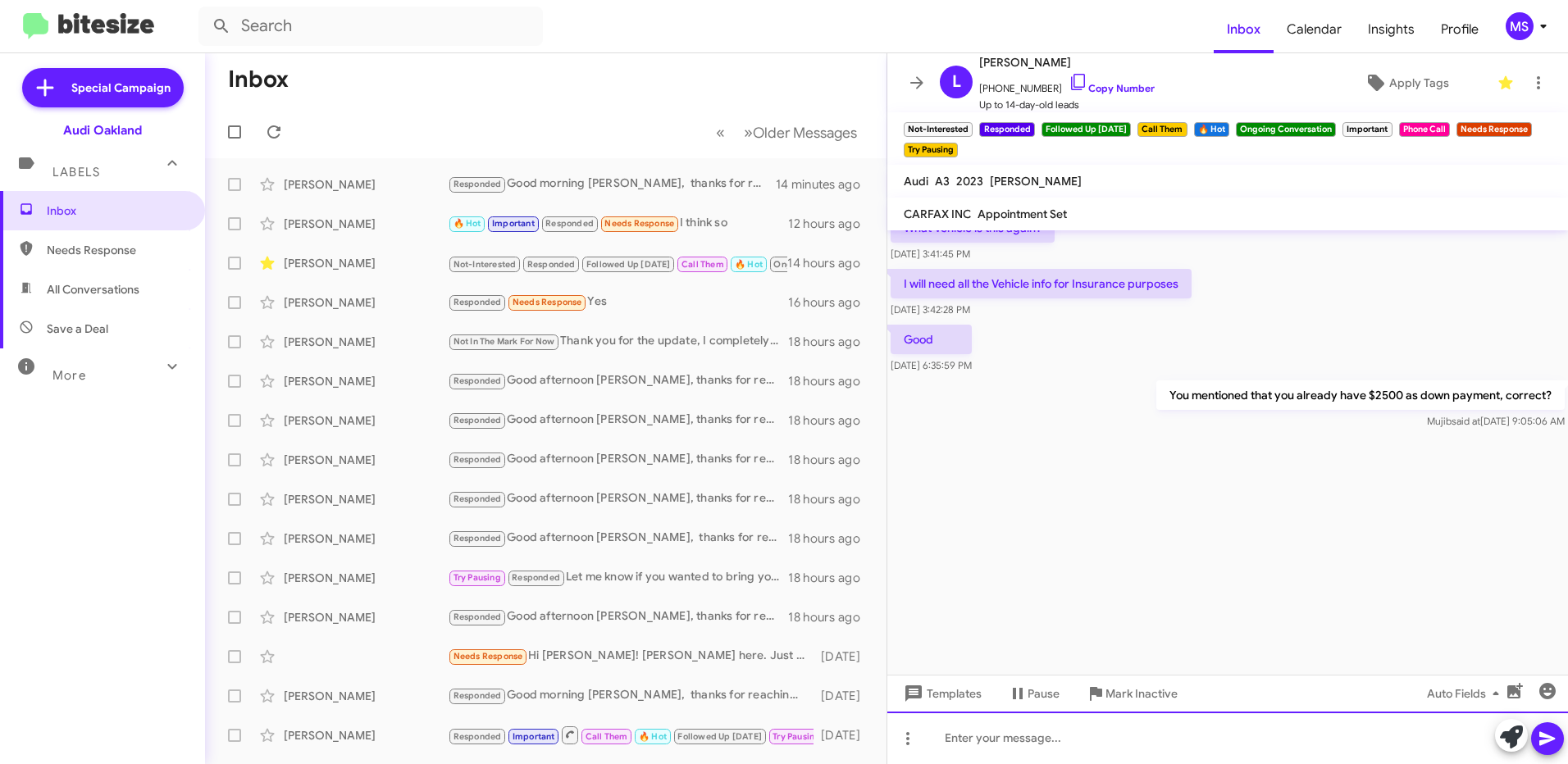
click at [984, 743] on div at bounding box center [1227, 737] width 680 height 52
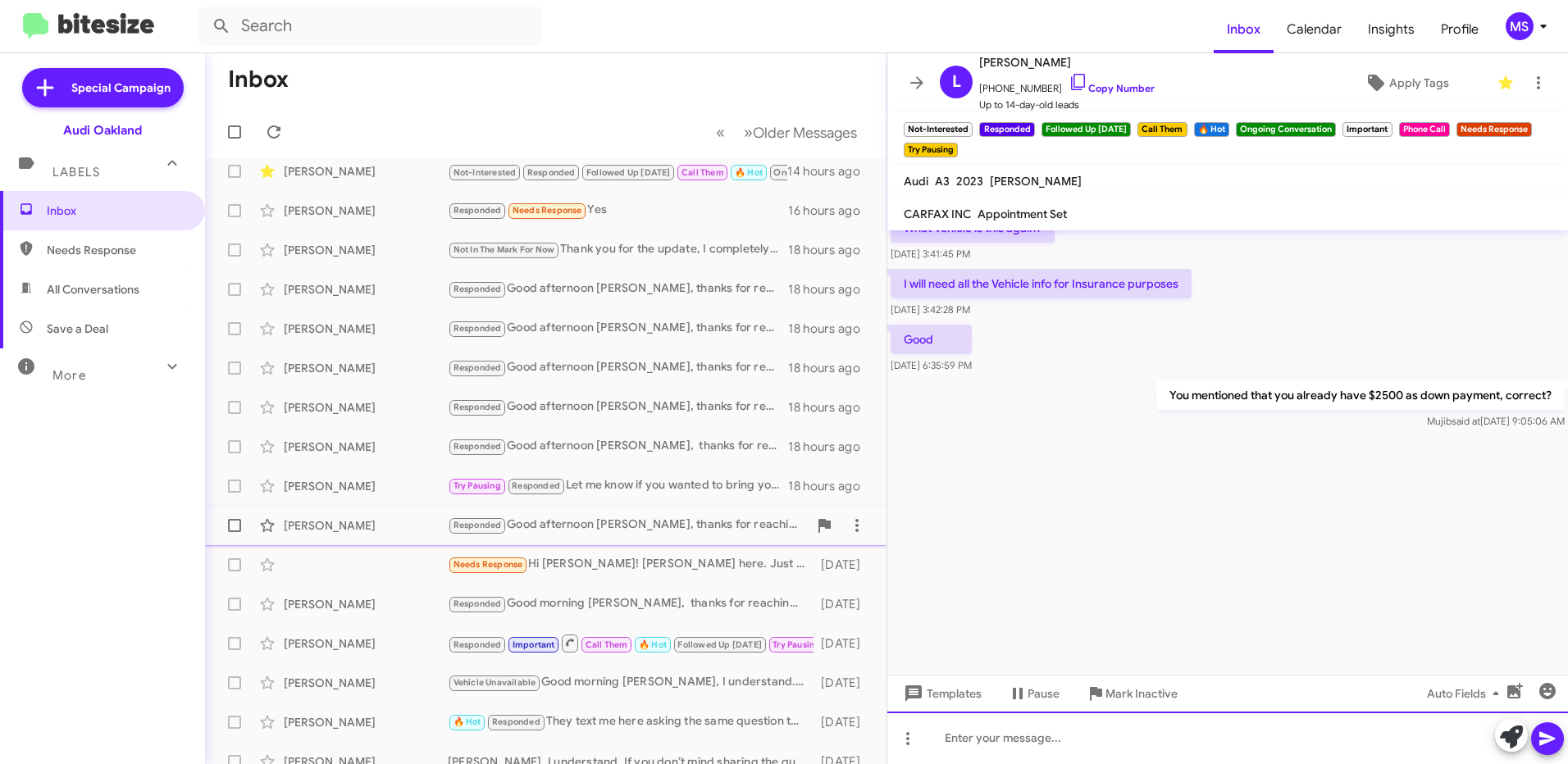
scroll to position [0, 0]
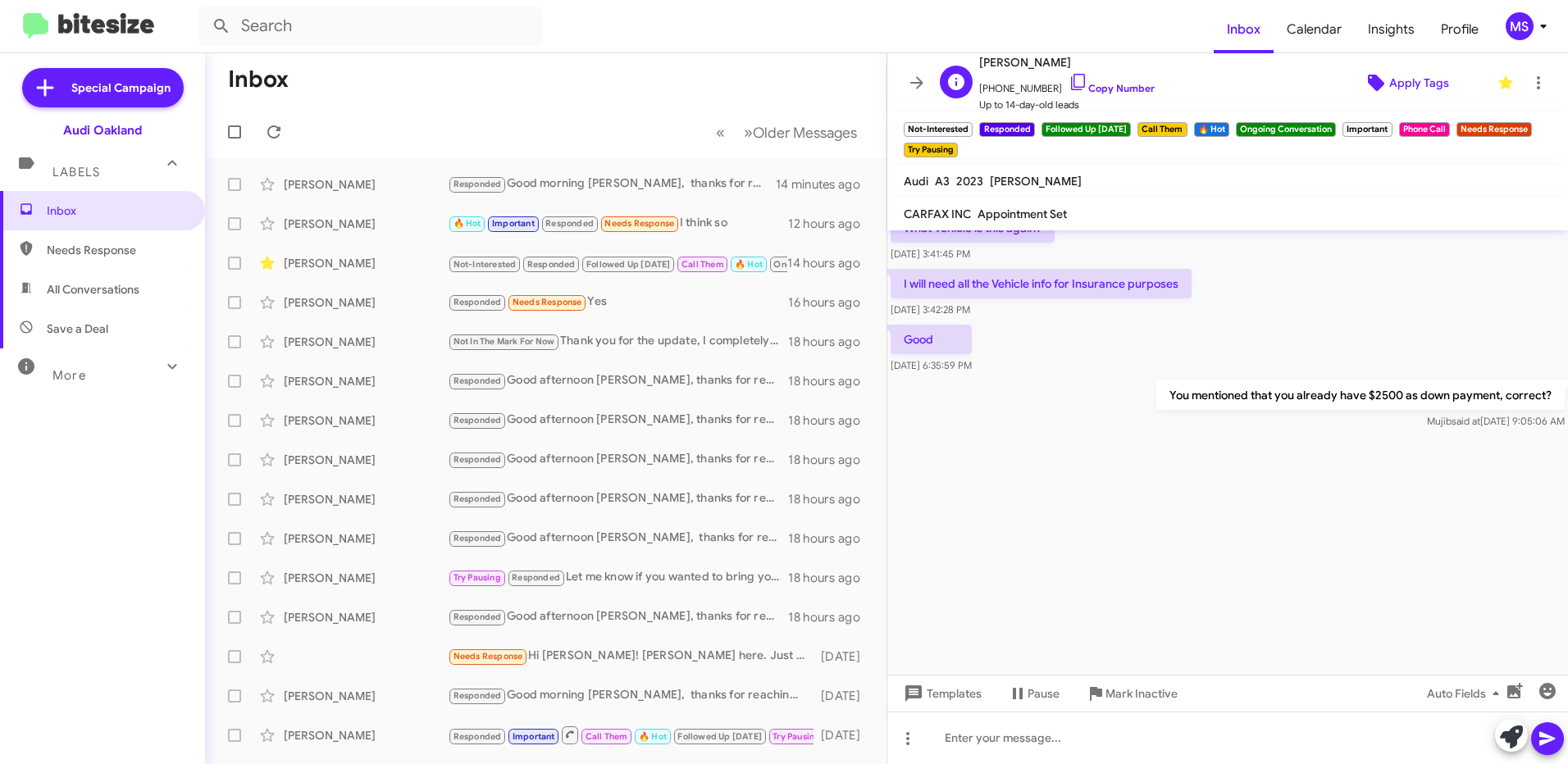
click at [1409, 82] on span "Apply Tags" at bounding box center [1418, 82] width 59 height 29
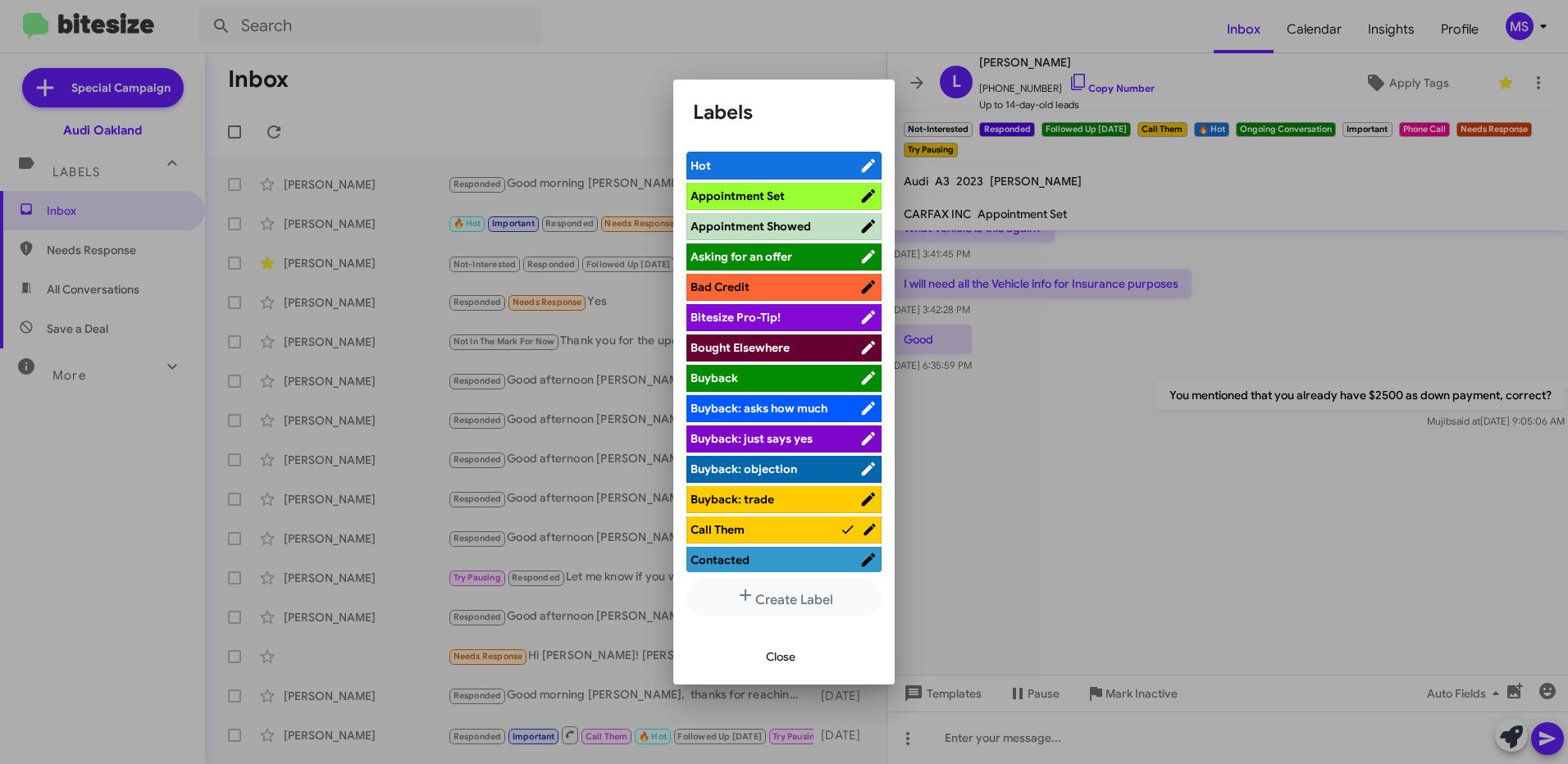
click at [781, 161] on span "Hot" at bounding box center [775, 166] width 169 height 16
click at [784, 648] on span "Close" at bounding box center [780, 656] width 29 height 29
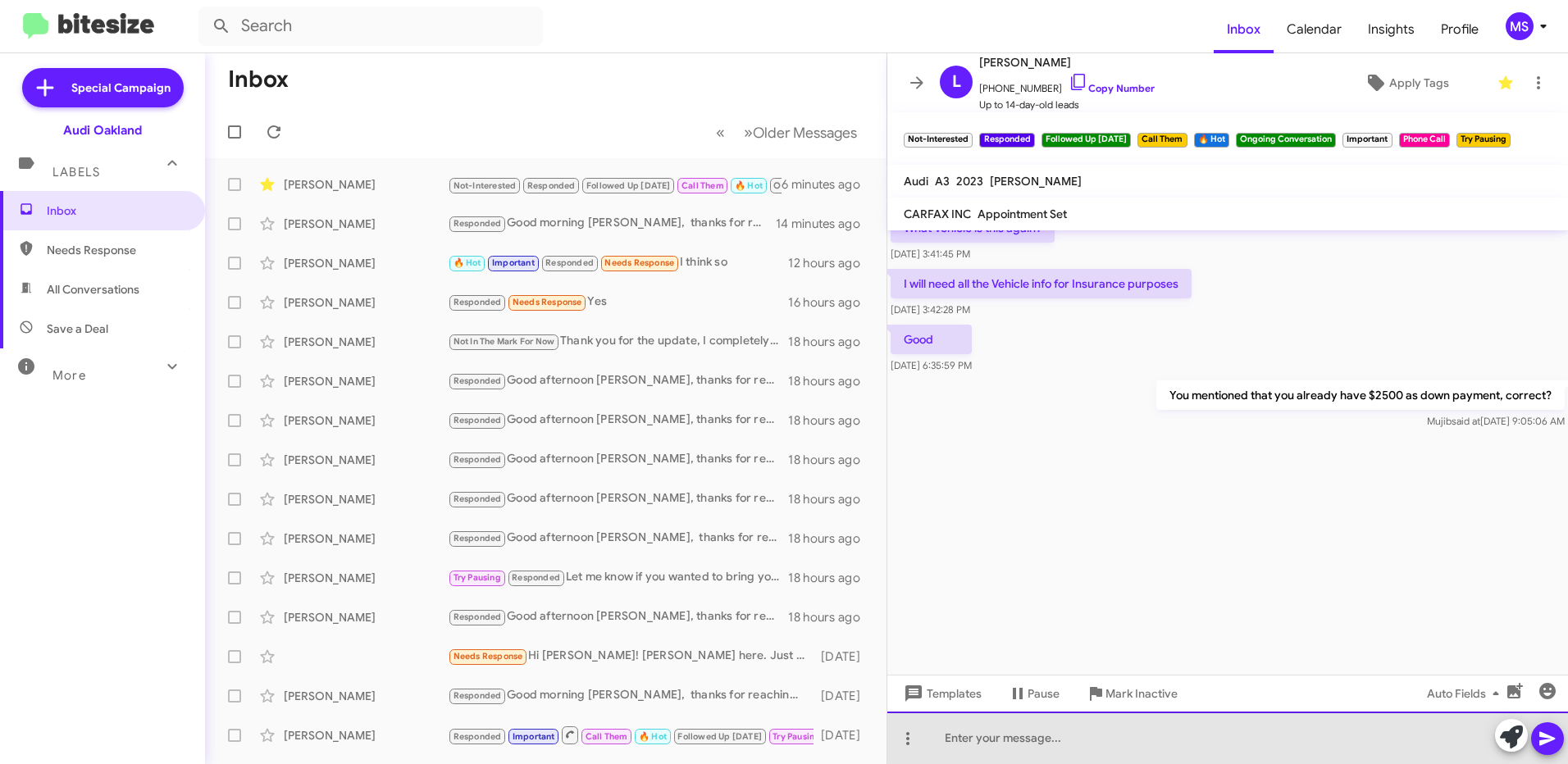
click at [1258, 738] on div at bounding box center [1227, 737] width 680 height 52
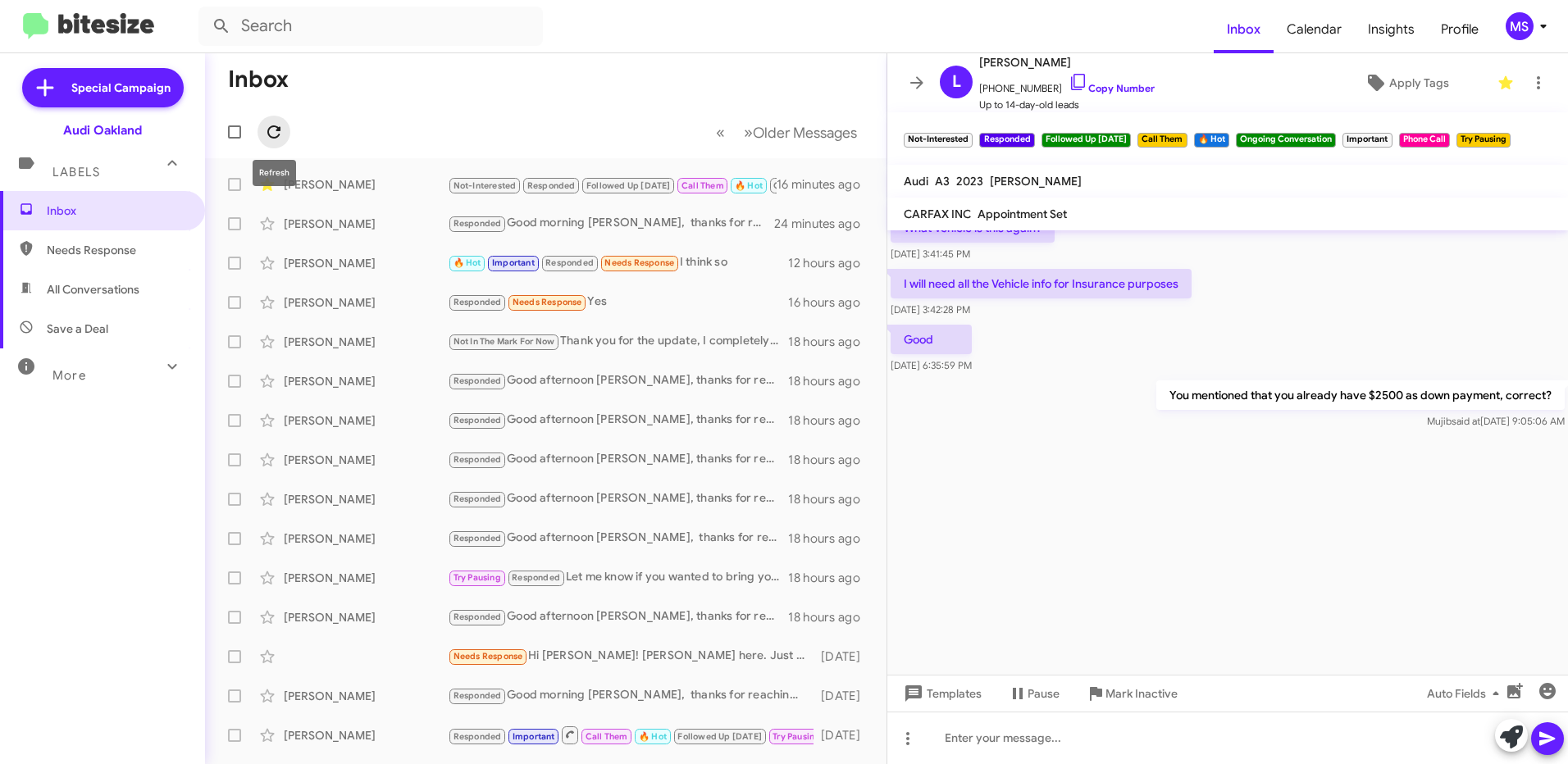
click at [278, 123] on icon at bounding box center [274, 132] width 20 height 19
click at [277, 129] on icon at bounding box center [274, 132] width 20 height 19
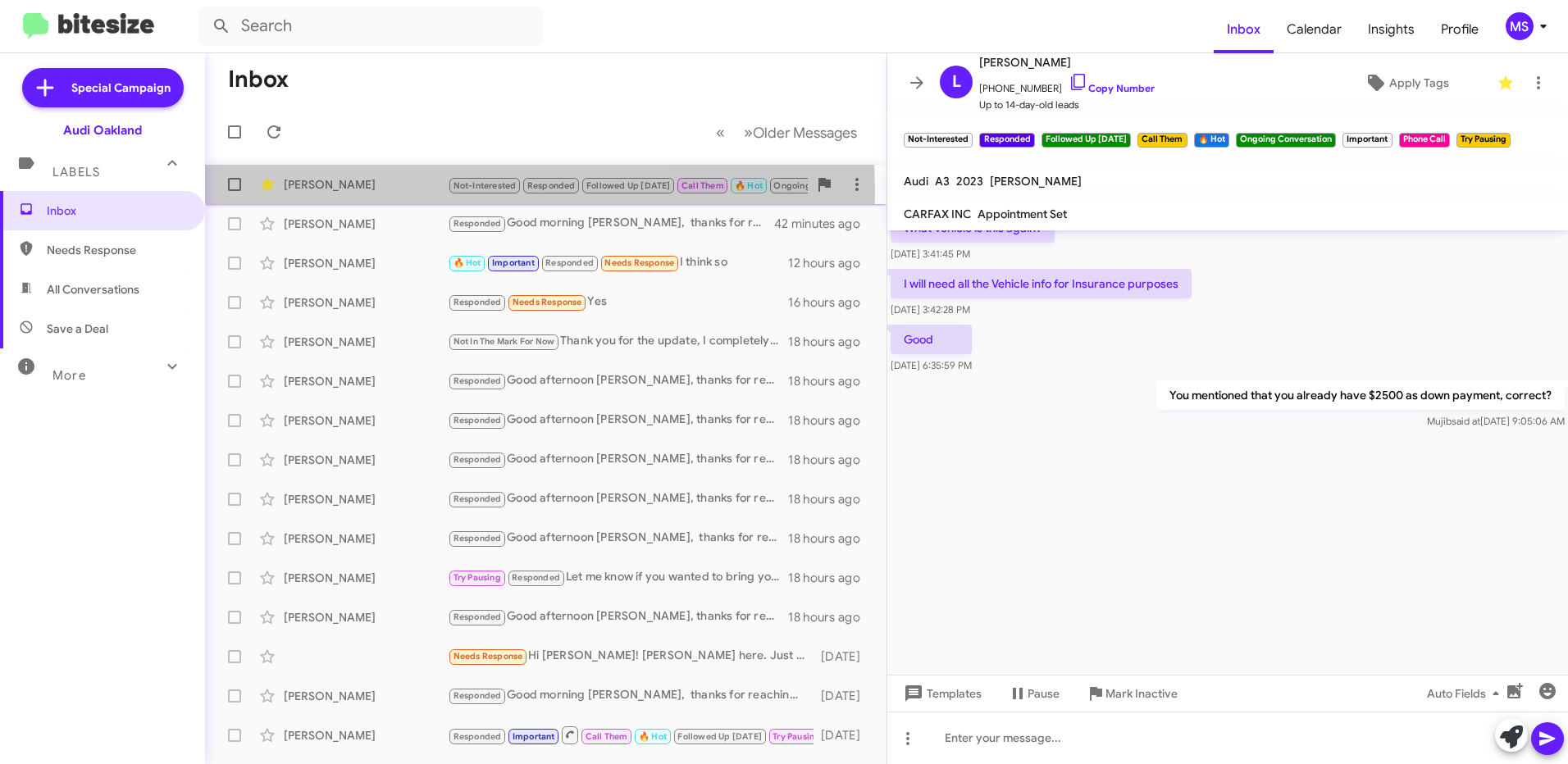
click at [357, 192] on div "[PERSON_NAME] Not-Interested Responded Followed Up [DATE] Call Them 🔥 Hot Ongoi…" at bounding box center [545, 184] width 655 height 33
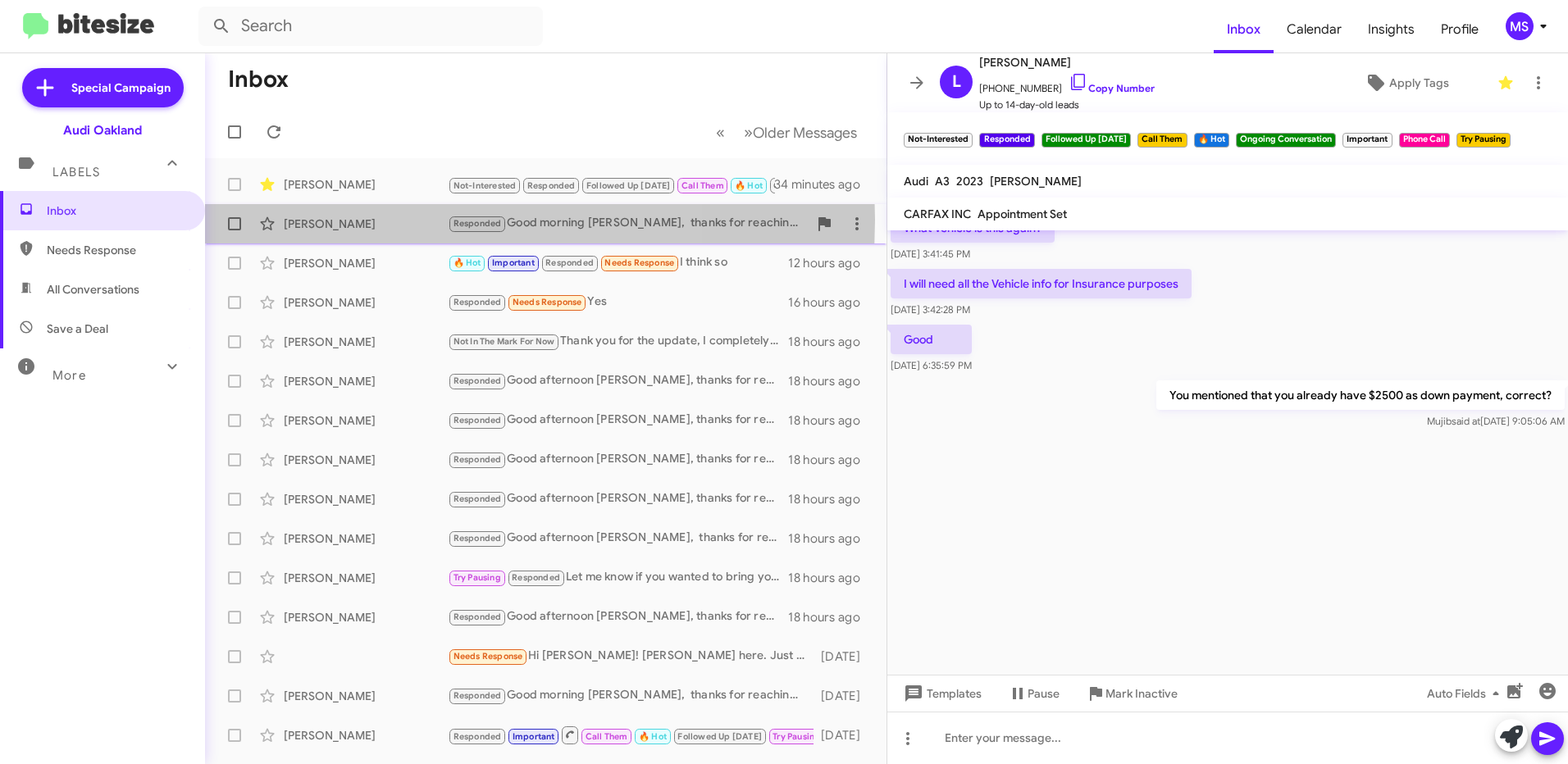
click at [372, 219] on div "[PERSON_NAME]" at bounding box center [365, 223] width 164 height 16
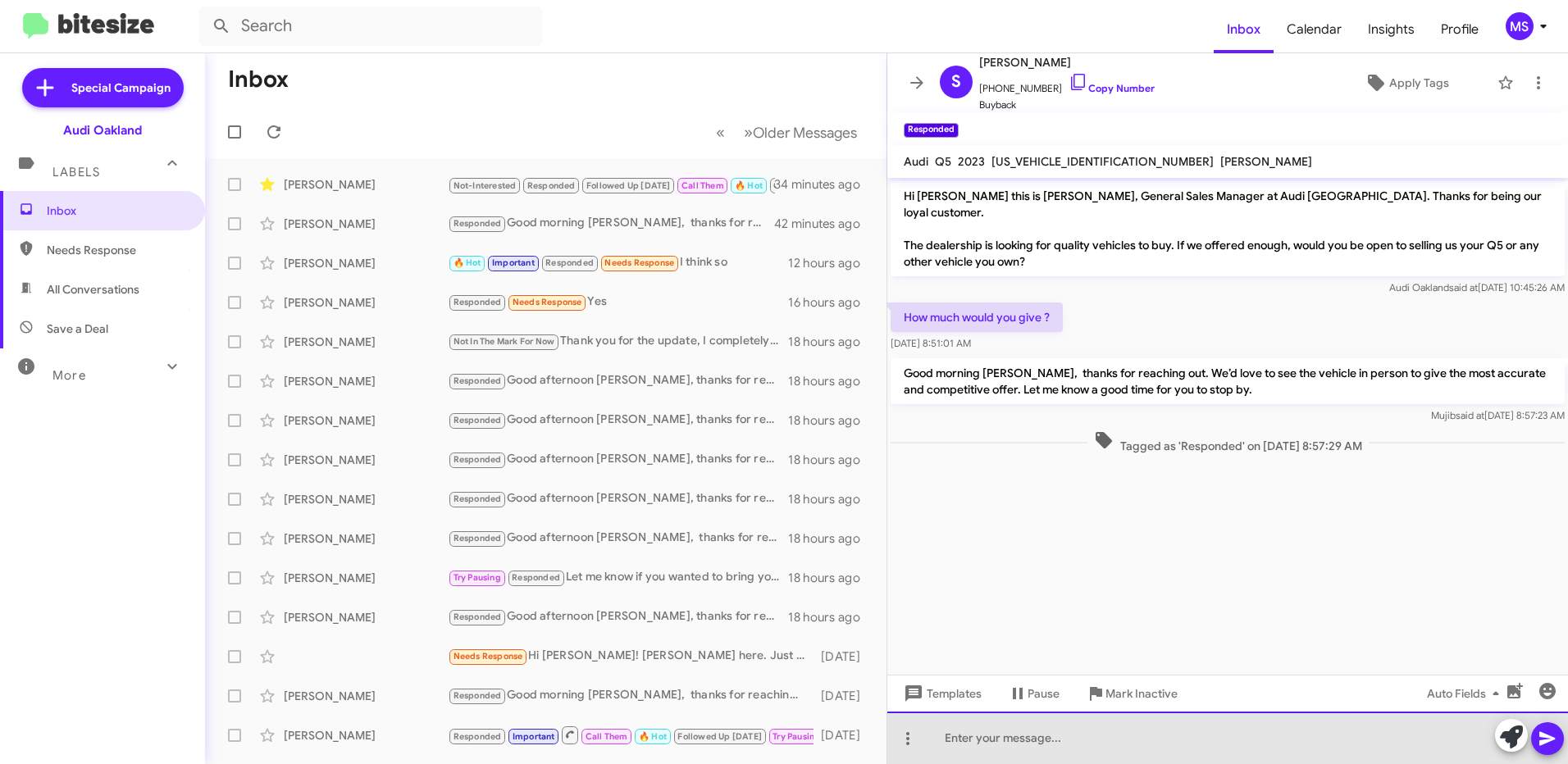
click at [1149, 745] on div at bounding box center [1227, 737] width 680 height 52
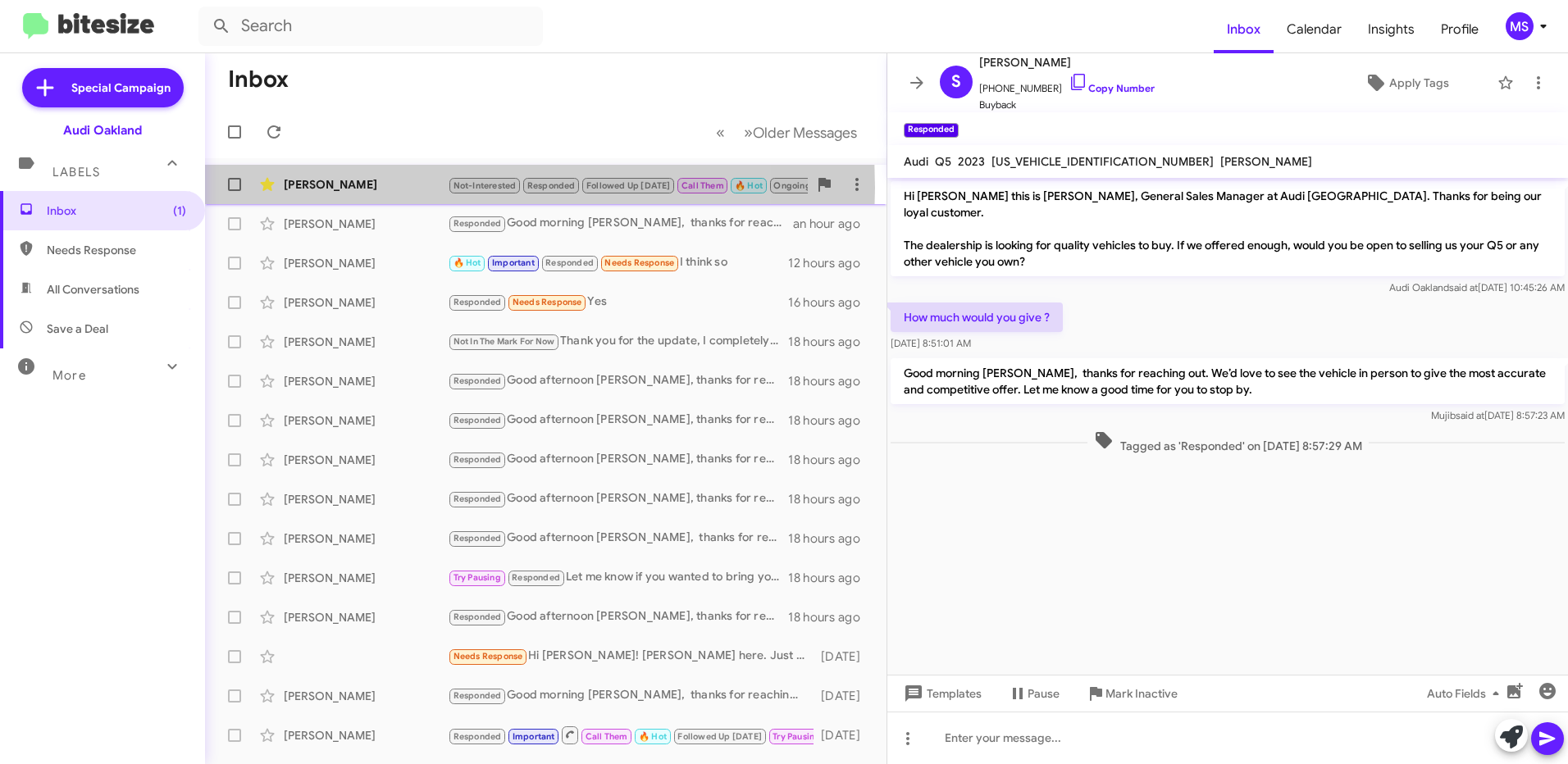
click at [406, 188] on div "[PERSON_NAME]" at bounding box center [365, 184] width 164 height 16
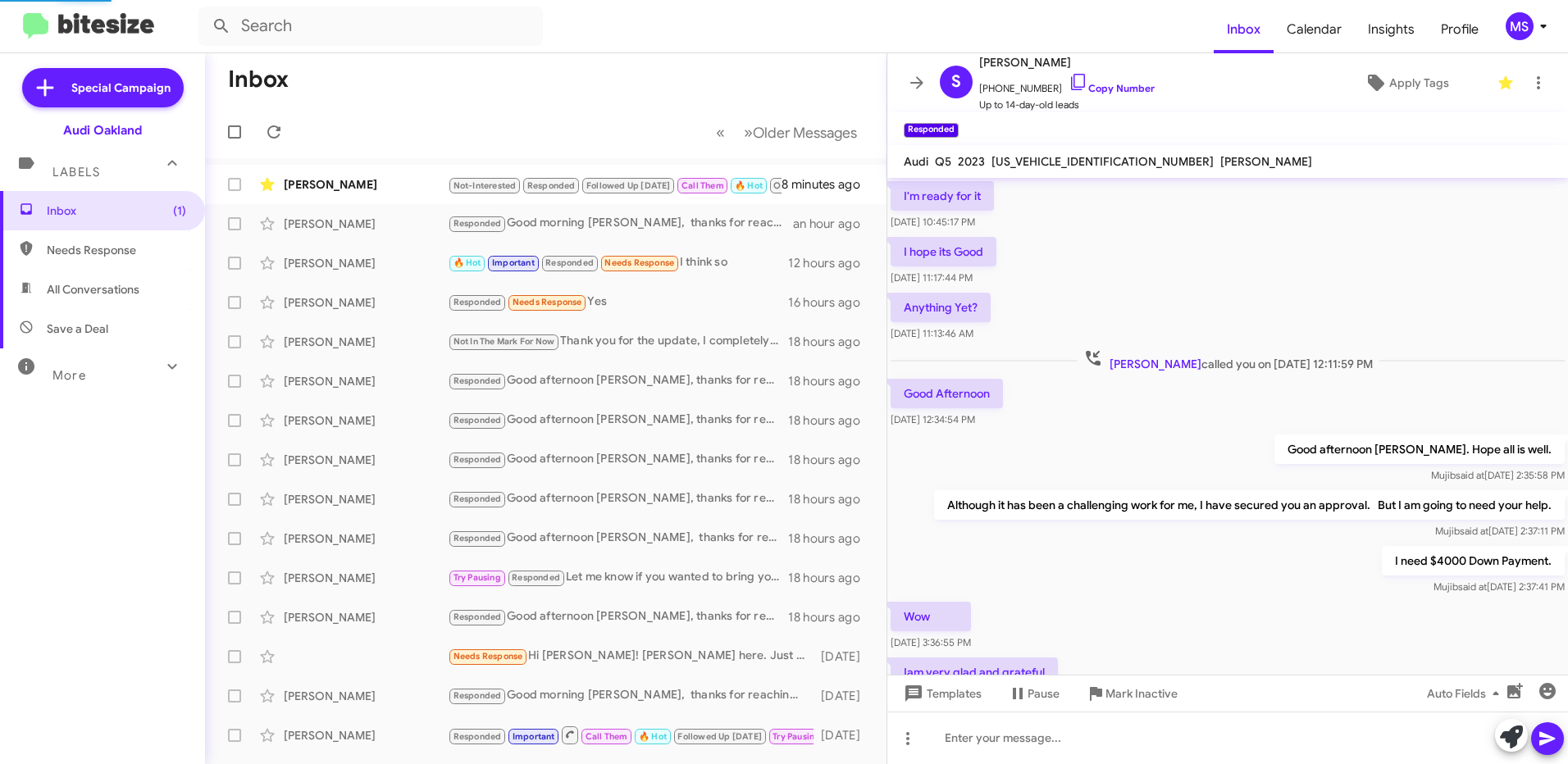
scroll to position [674, 0]
